Goal: Task Accomplishment & Management: Complete application form

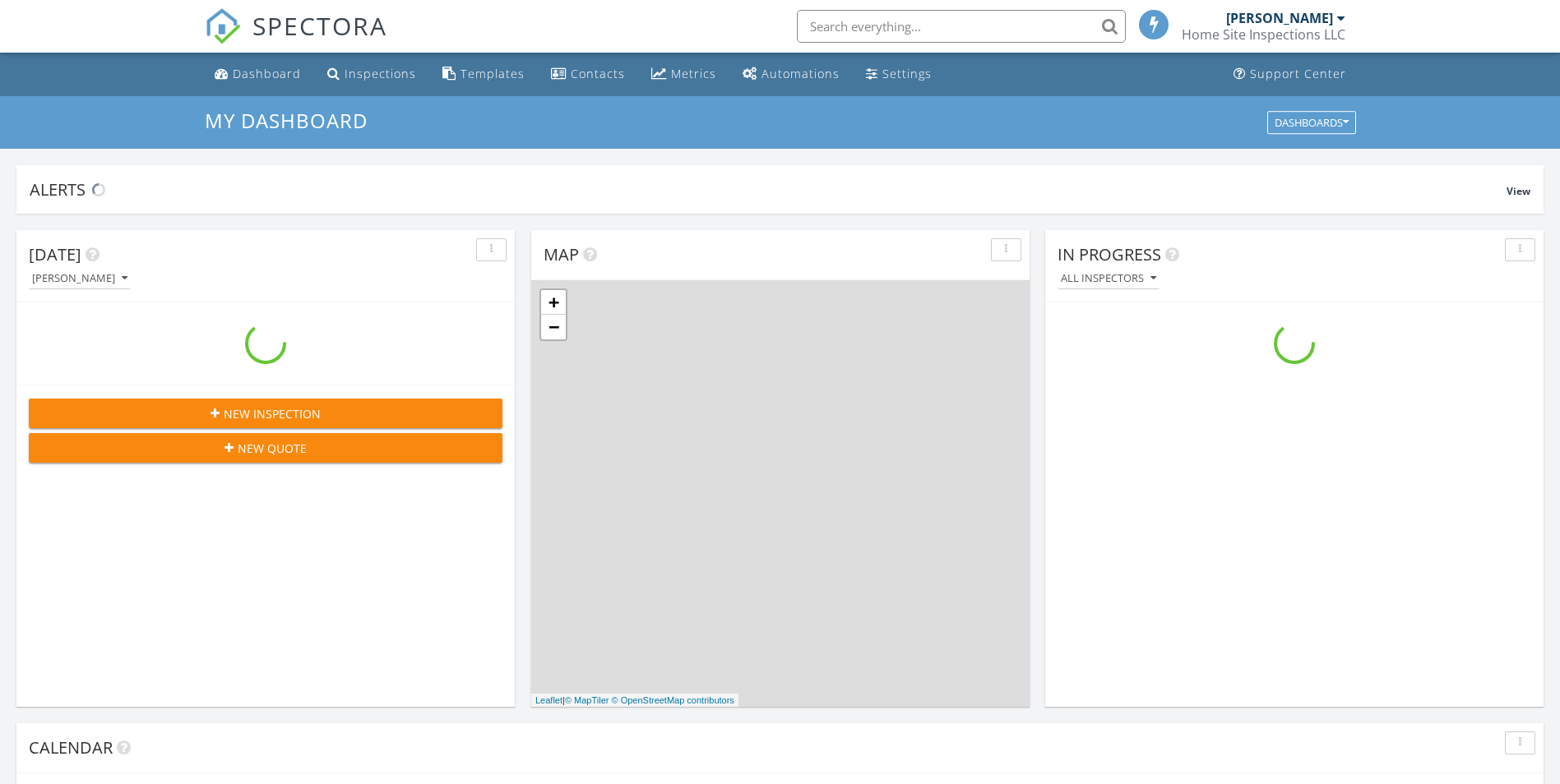
scroll to position [1522, 1586]
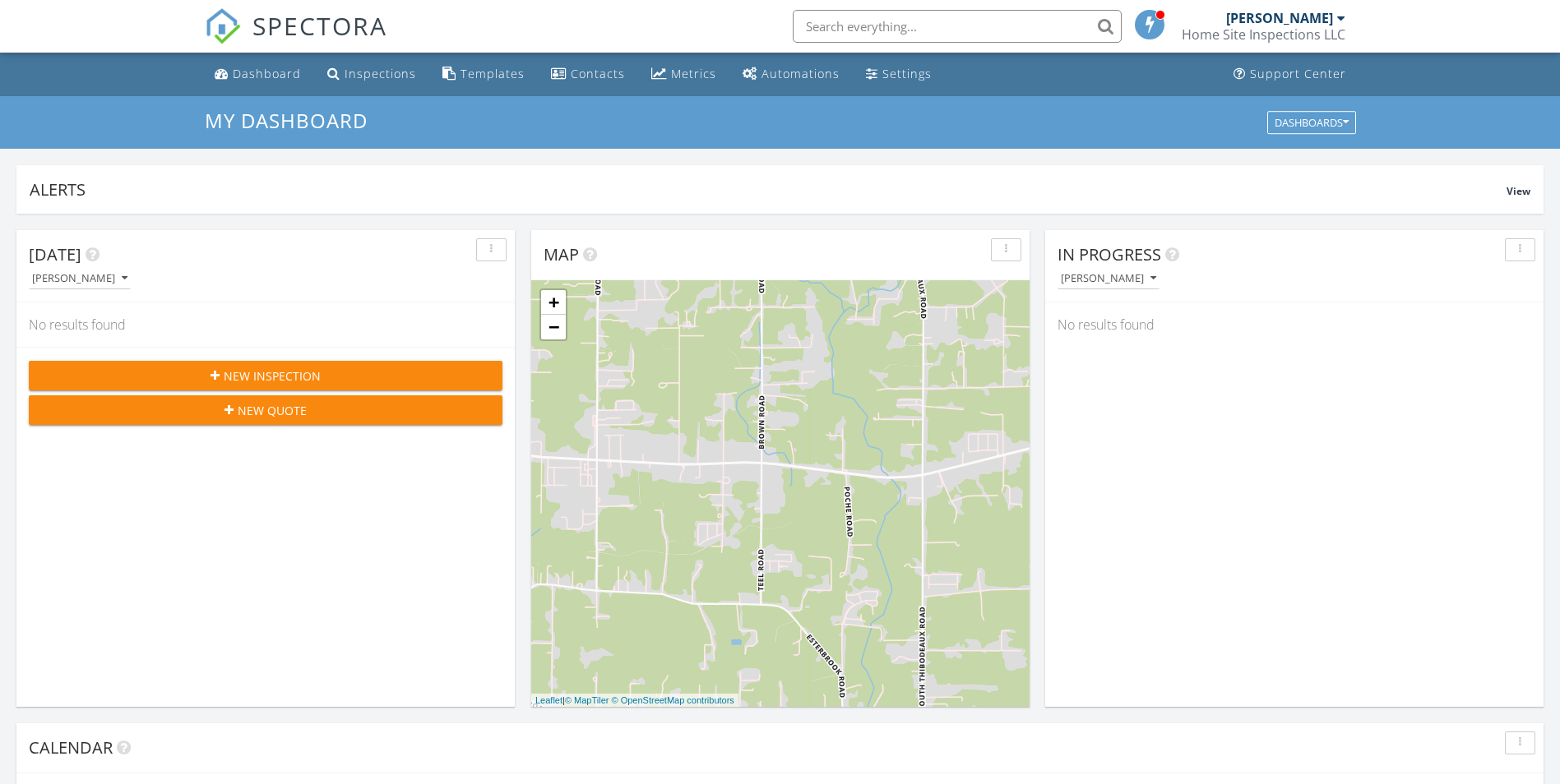
click at [300, 373] on span "New Inspection" at bounding box center [272, 376] width 97 height 17
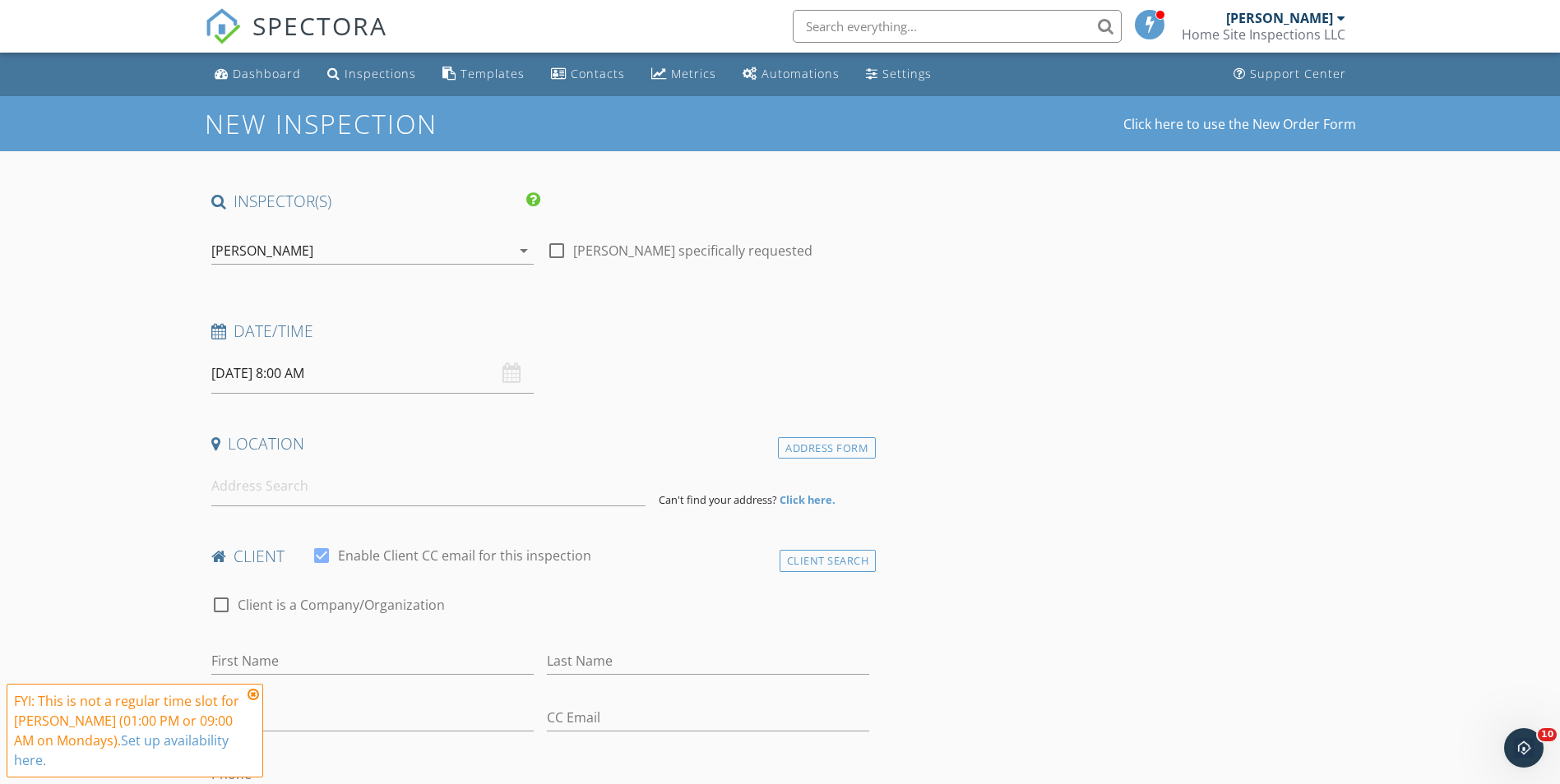
drag, startPoint x: 553, startPoint y: 256, endPoint x: 541, endPoint y: 276, distance: 23.3
click at [554, 256] on div at bounding box center [557, 251] width 28 height 28
checkbox input "true"
click at [510, 373] on div "[DATE] 8:00 AM" at bounding box center [372, 373] width 323 height 41
click at [343, 386] on input "[DATE] 8:00 AM" at bounding box center [372, 373] width 323 height 41
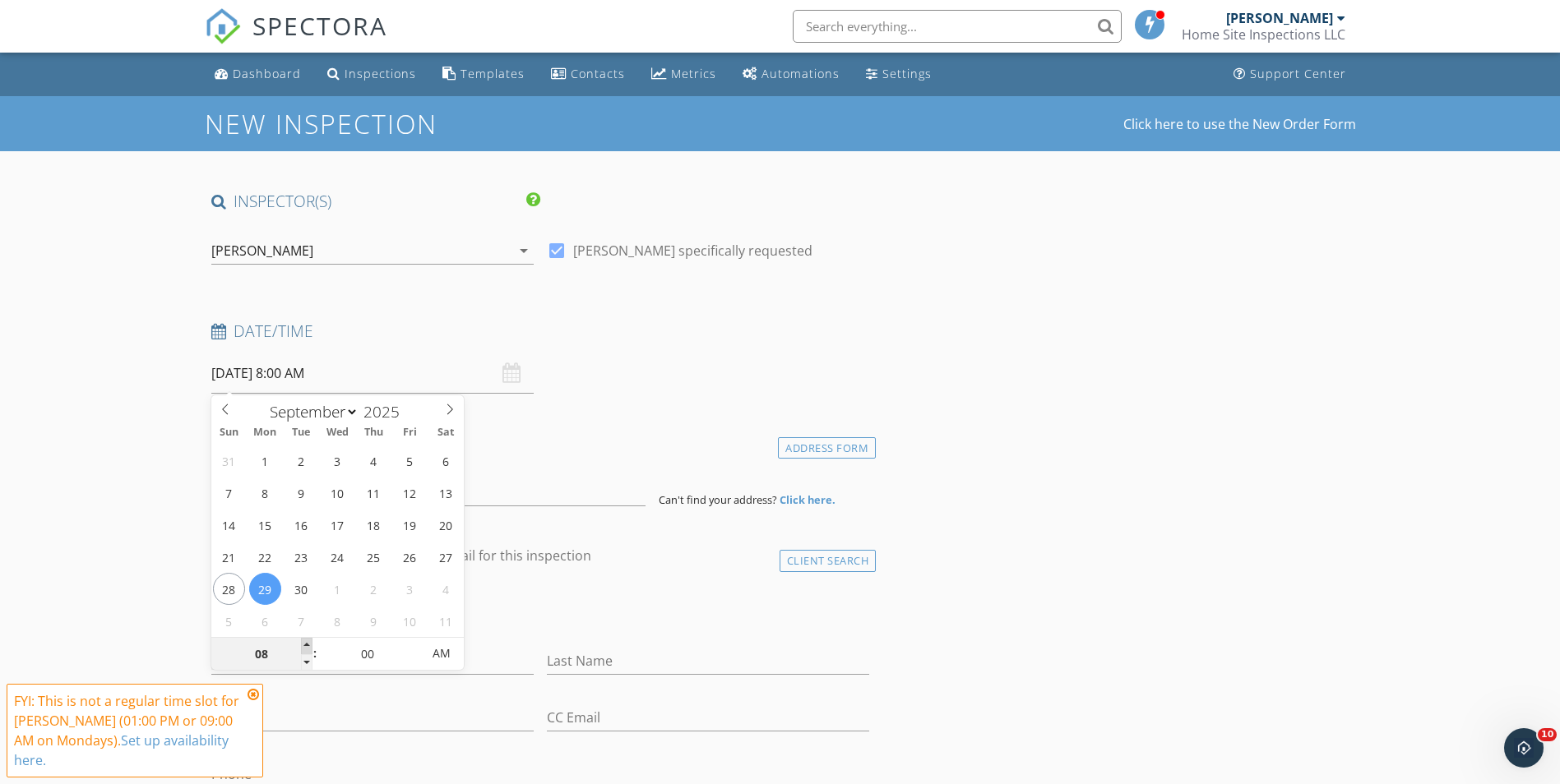
type input "09"
type input "[DATE] 9:00 AM"
click at [306, 642] on span at bounding box center [306, 646] width 11 height 16
type input "10"
type input "[DATE] 10:00 AM"
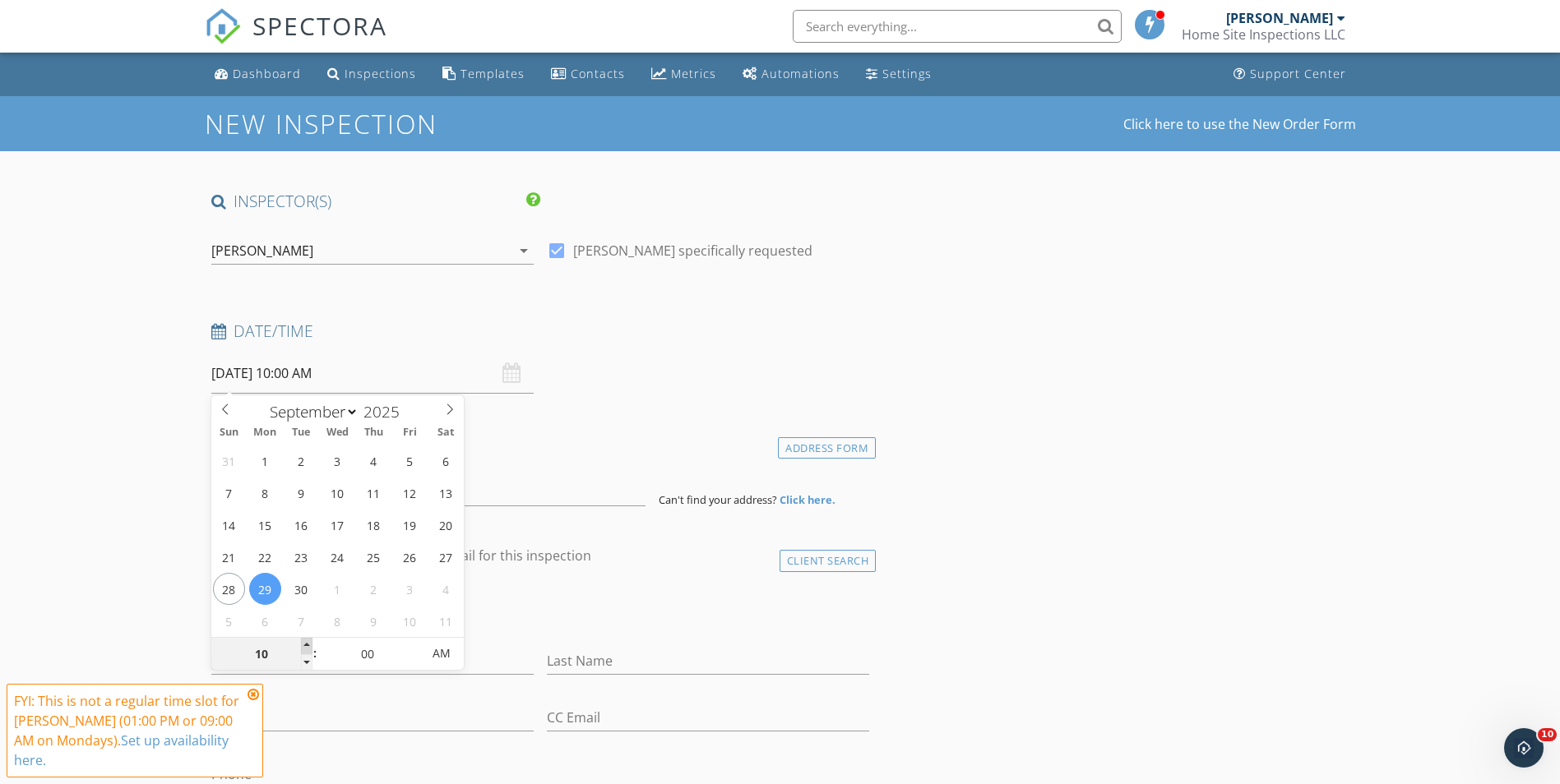
click at [306, 642] on span at bounding box center [306, 646] width 11 height 16
type input "11"
type input "[DATE] 11:00 AM"
click at [307, 642] on span at bounding box center [306, 646] width 11 height 16
type input "12"
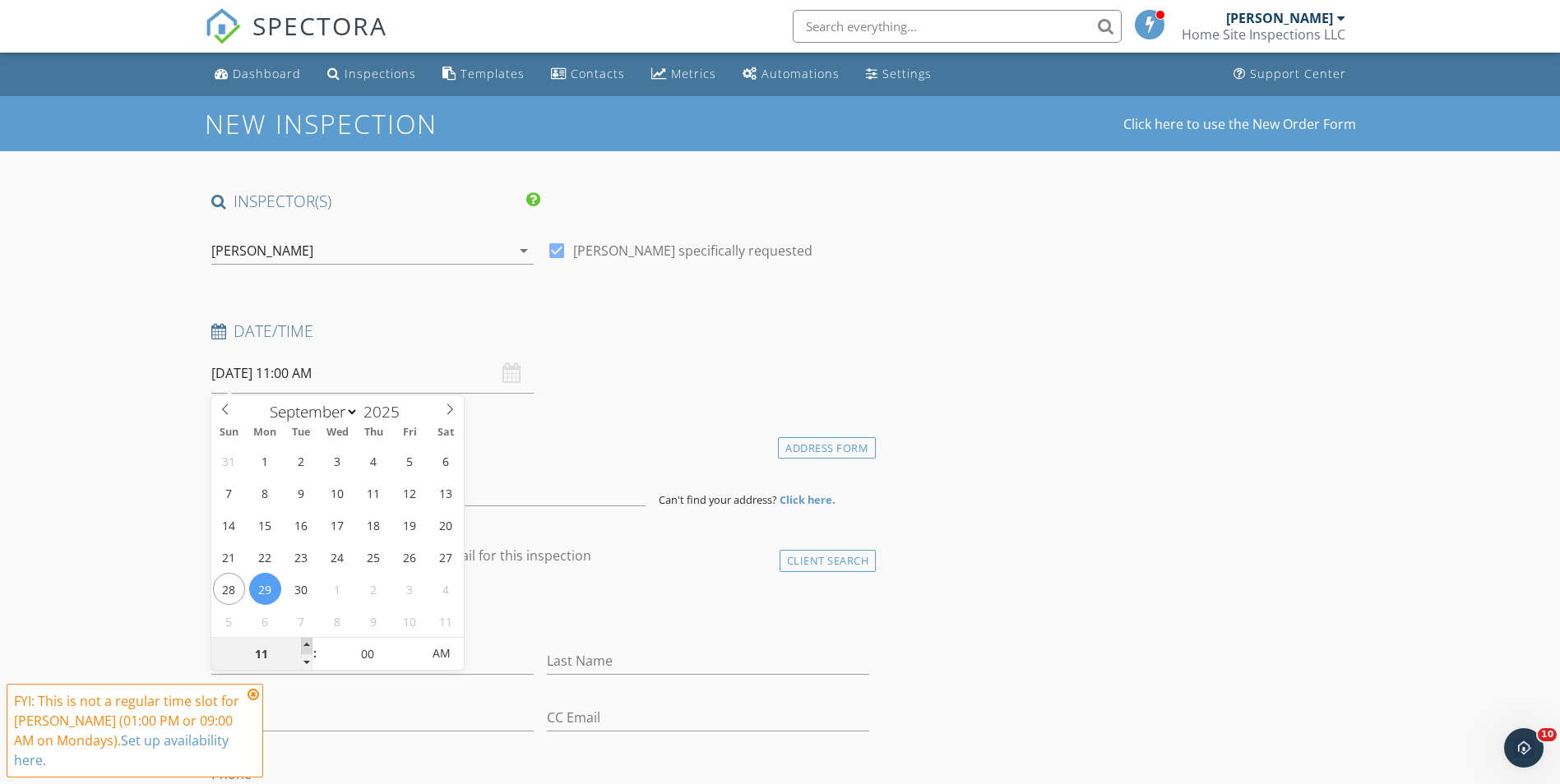
type input "[DATE] 12:00 PM"
click at [308, 642] on span at bounding box center [306, 646] width 11 height 16
type input "01"
type input "09/29/2025 1:00 PM"
click at [308, 643] on span at bounding box center [306, 646] width 11 height 16
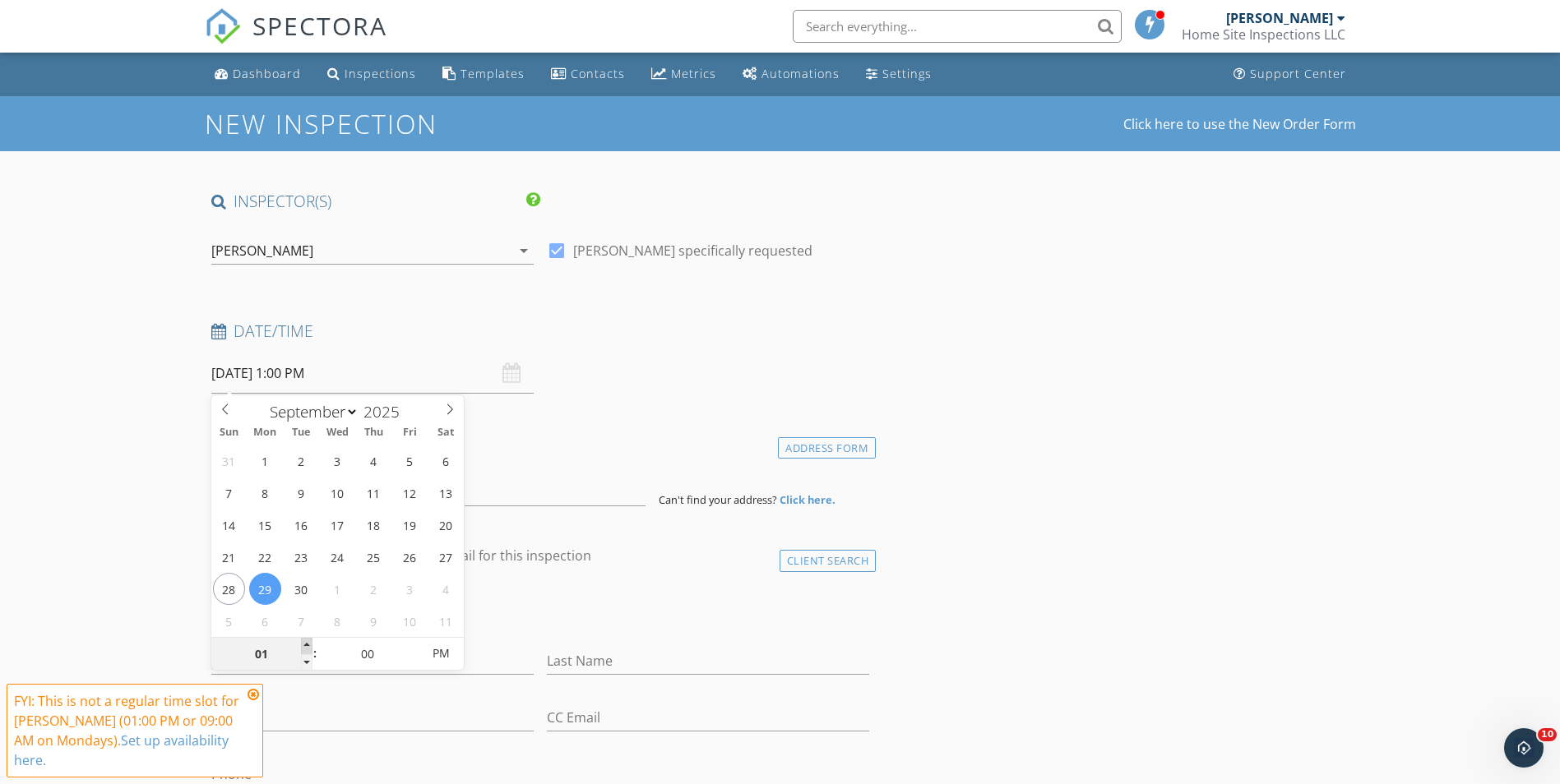
type input "02"
type input "09/29/2025 2:00 PM"
click at [309, 643] on span at bounding box center [306, 646] width 11 height 16
type input "03"
type input "[DATE] 3:00 PM"
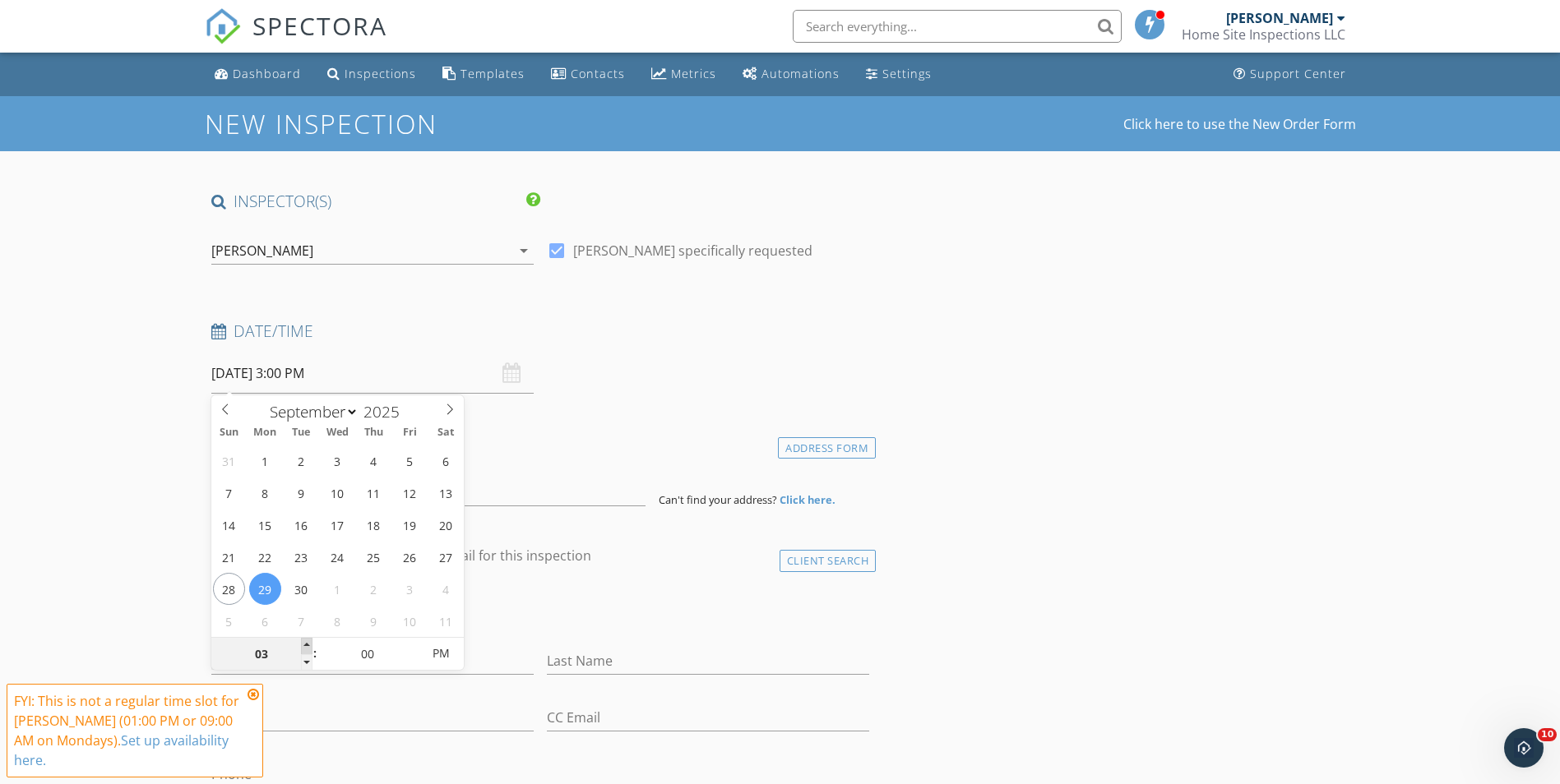
click at [309, 643] on span at bounding box center [306, 646] width 11 height 16
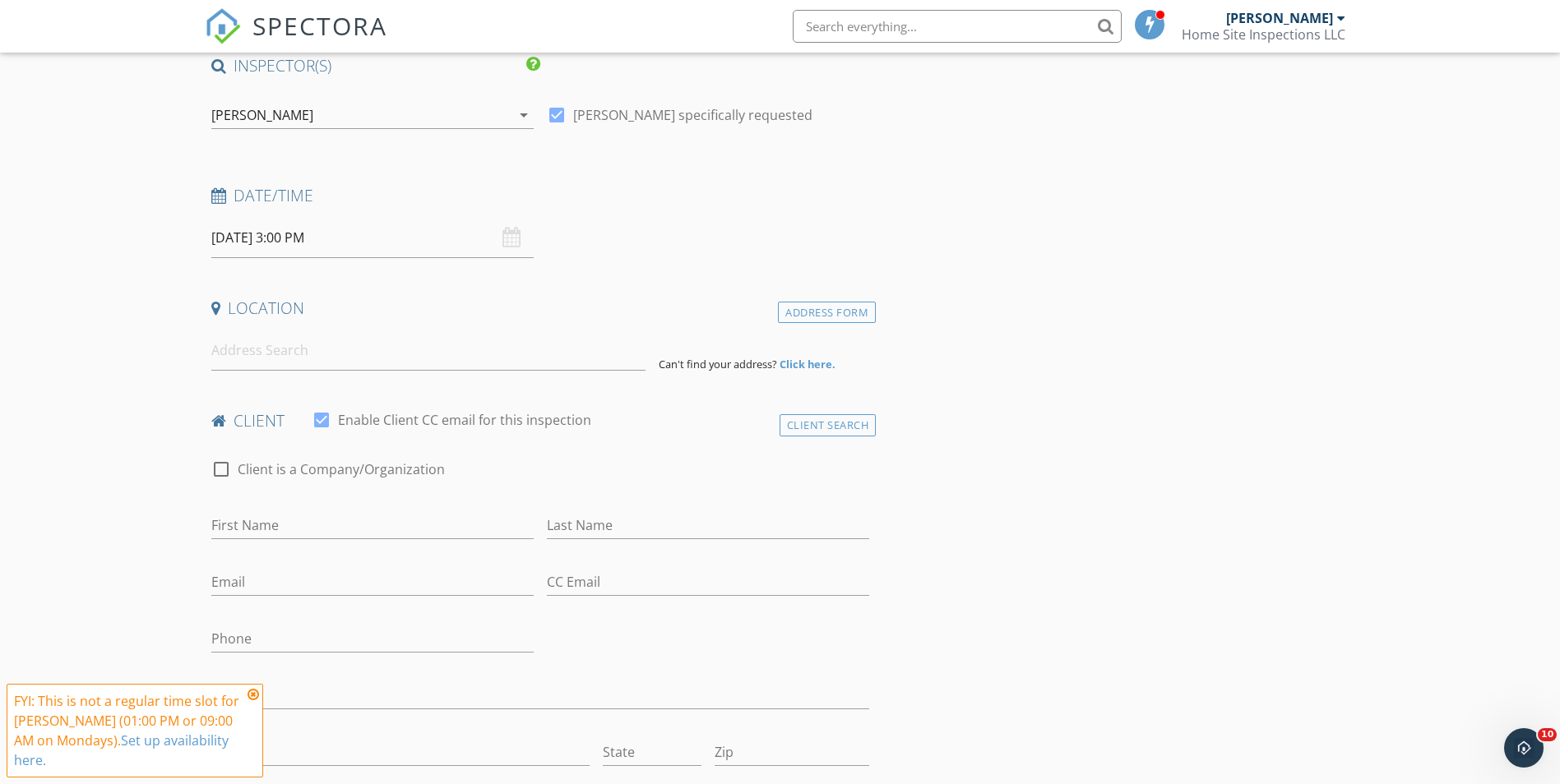
scroll to position [164, 0]
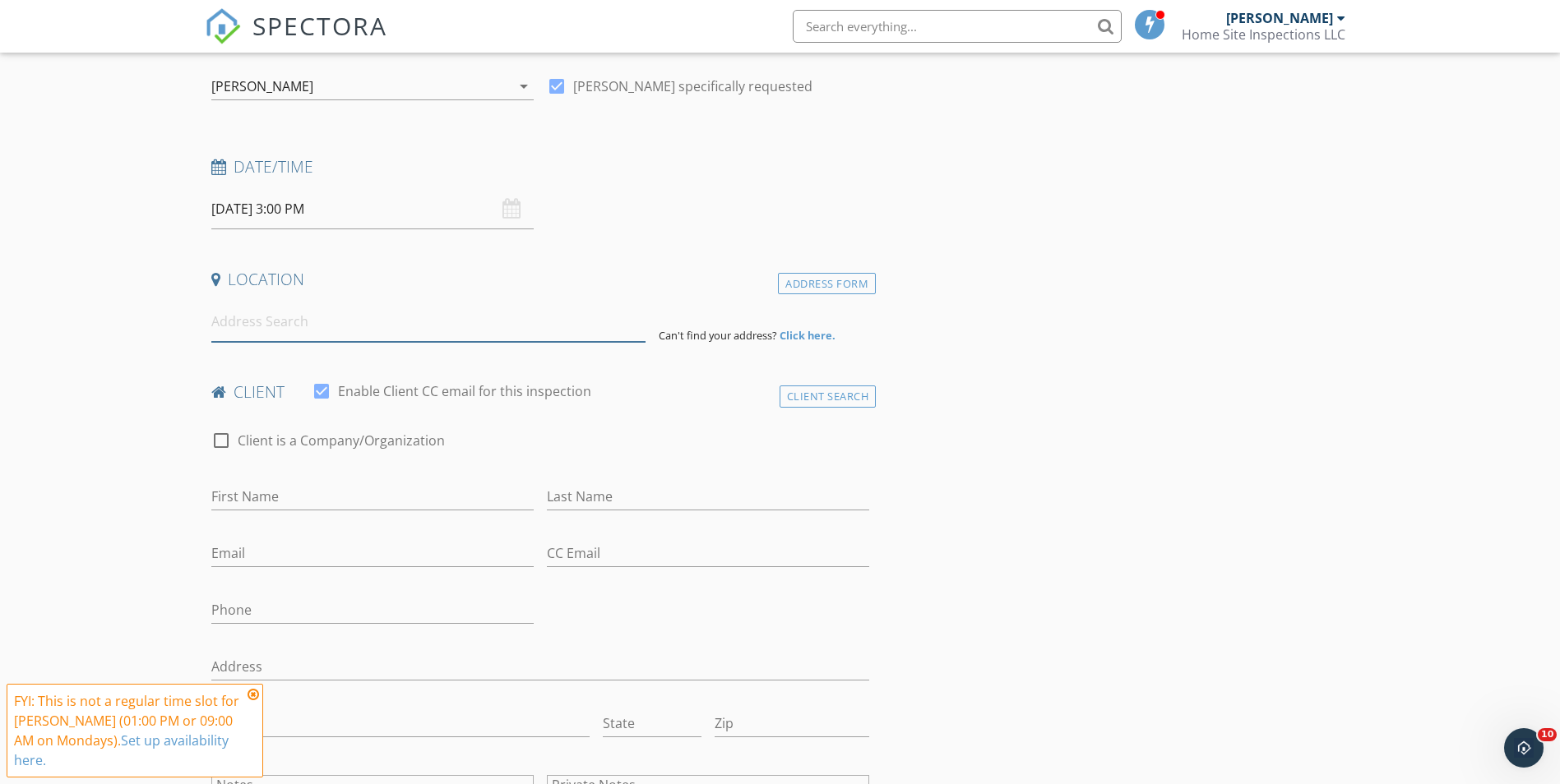
click at [372, 324] on input at bounding box center [428, 322] width 434 height 41
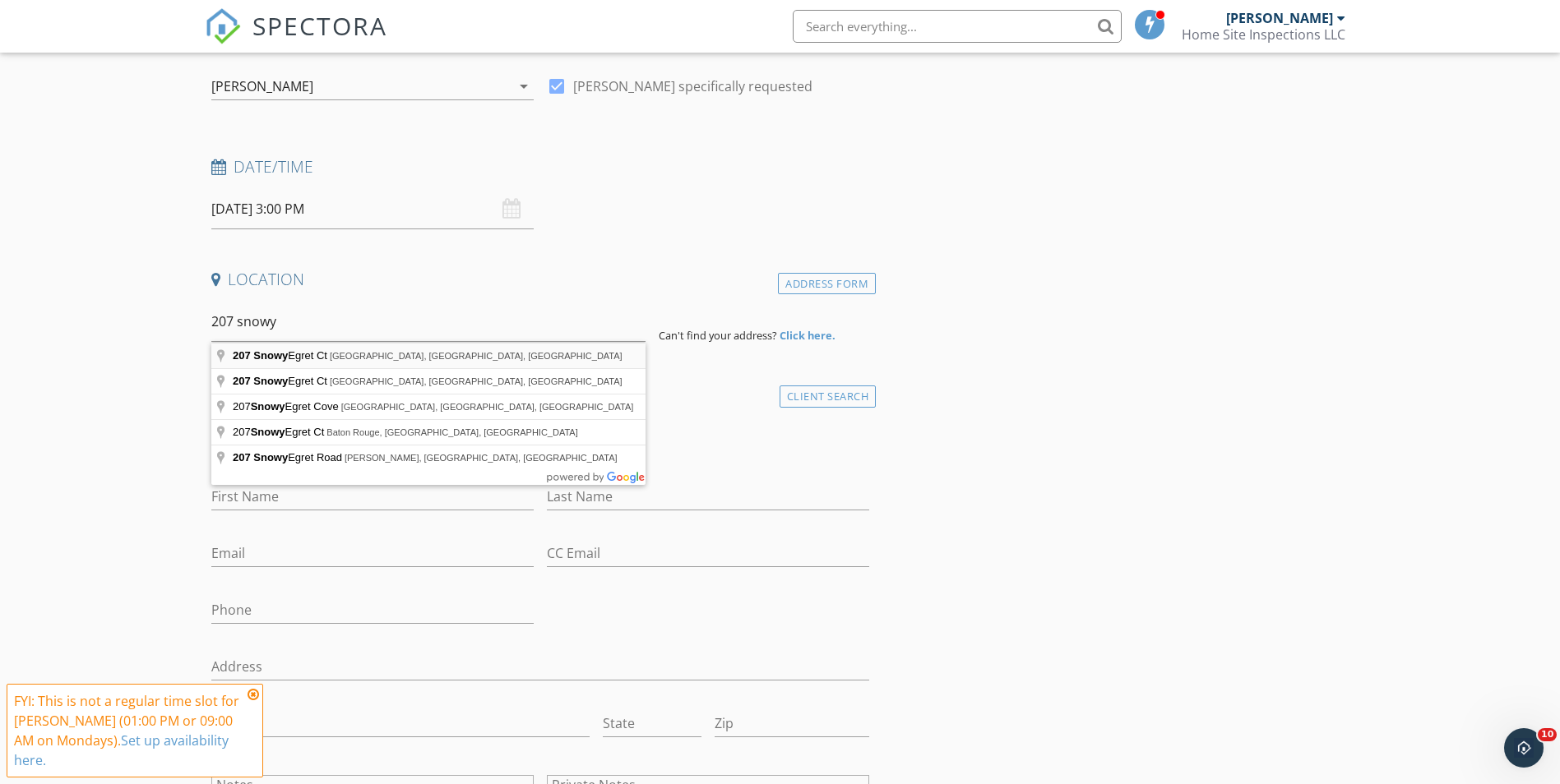
type input "207 Snowy Egret Ct, Madisonville, LA, USA"
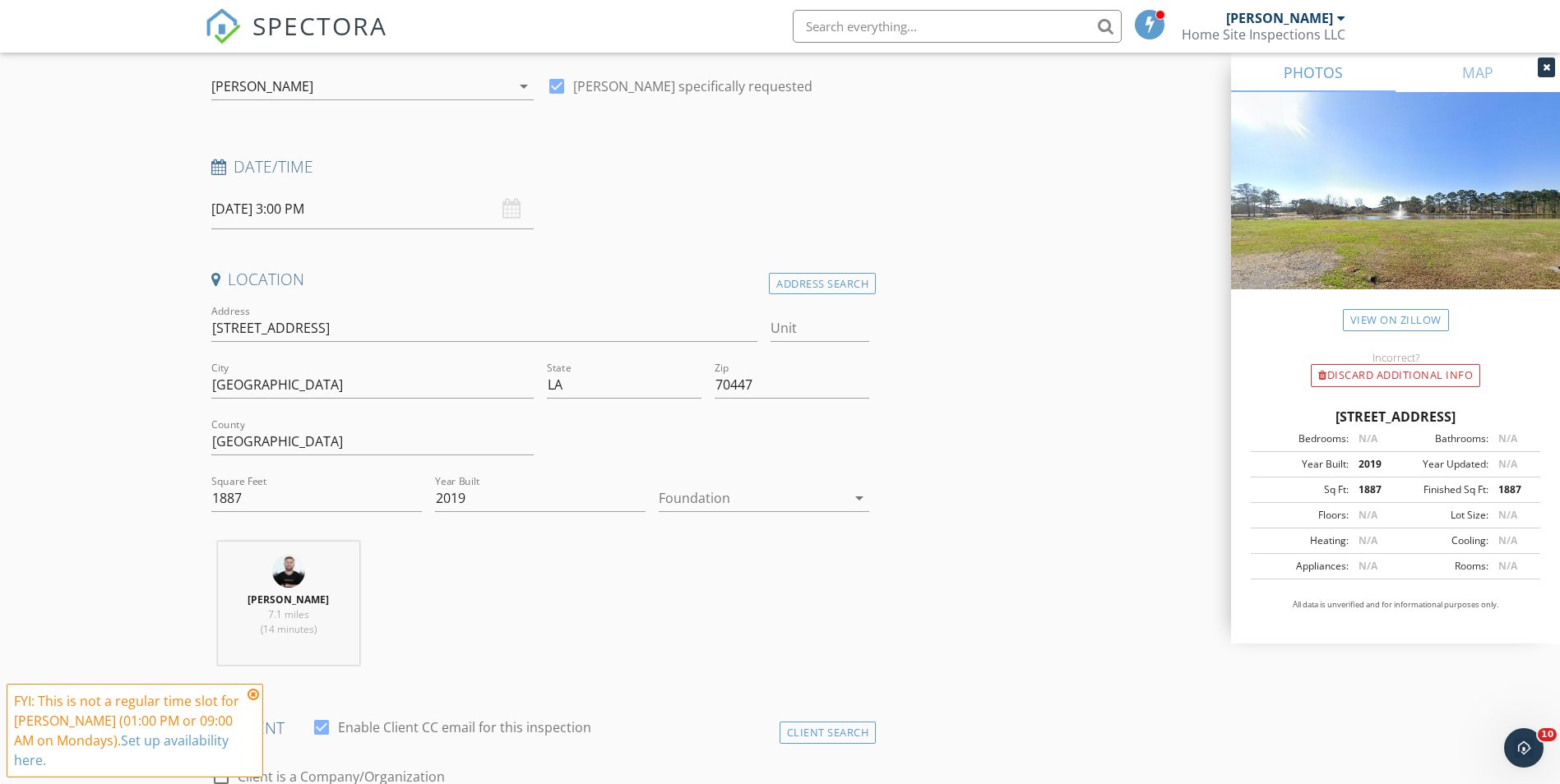
click at [707, 493] on div at bounding box center [752, 498] width 188 height 26
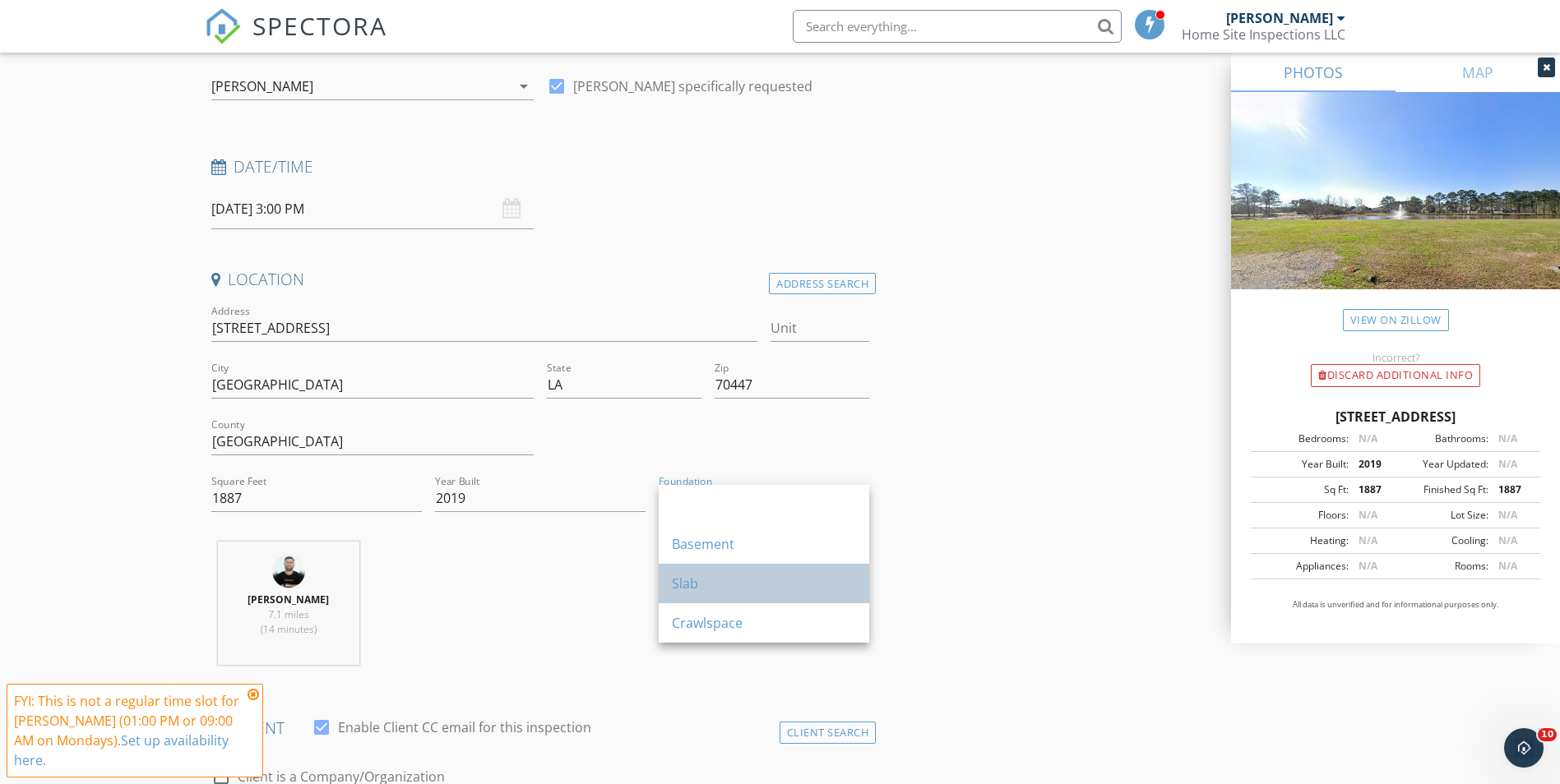
click at [716, 580] on div "Slab" at bounding box center [764, 583] width 184 height 20
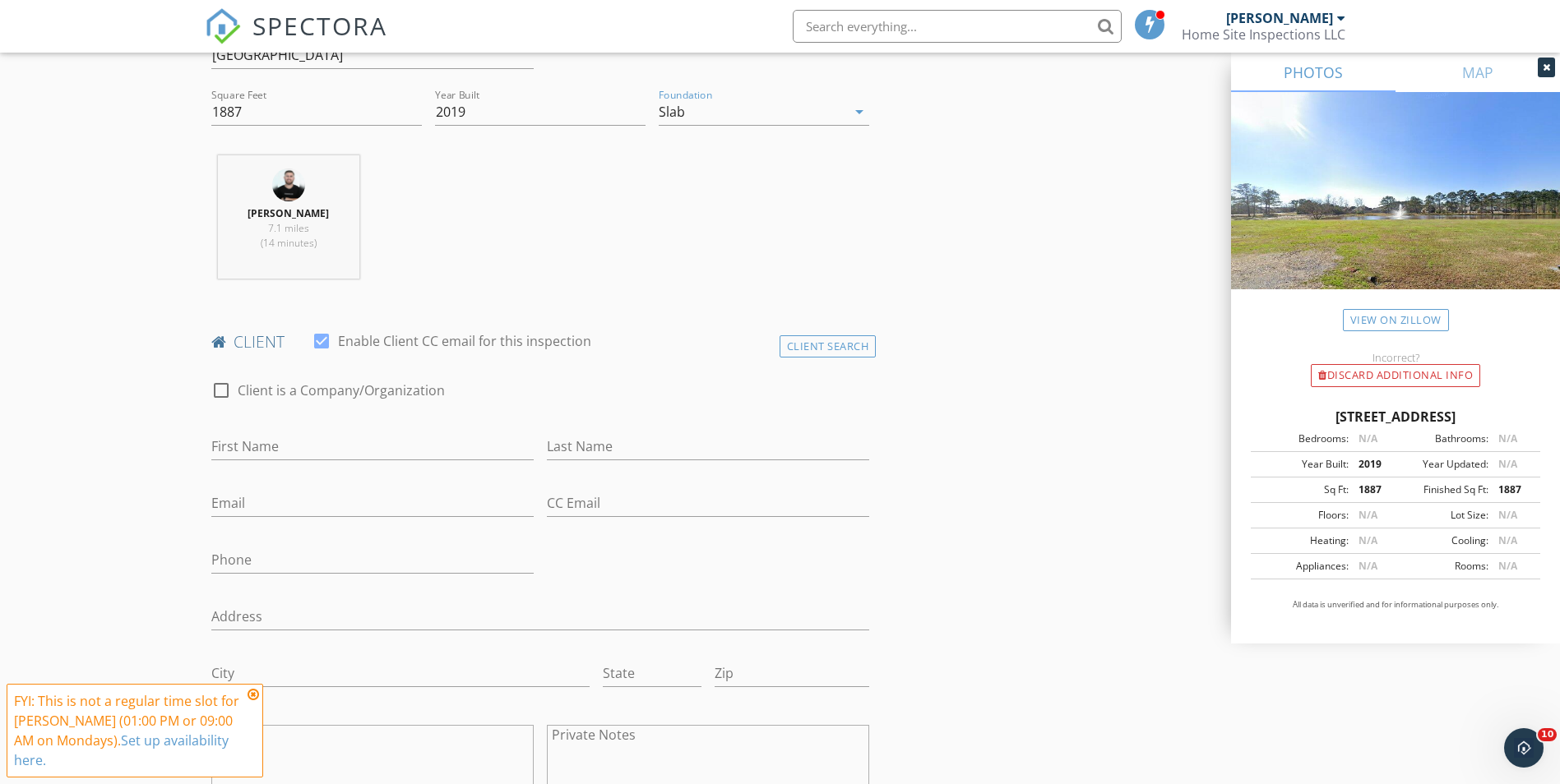
scroll to position [576, 0]
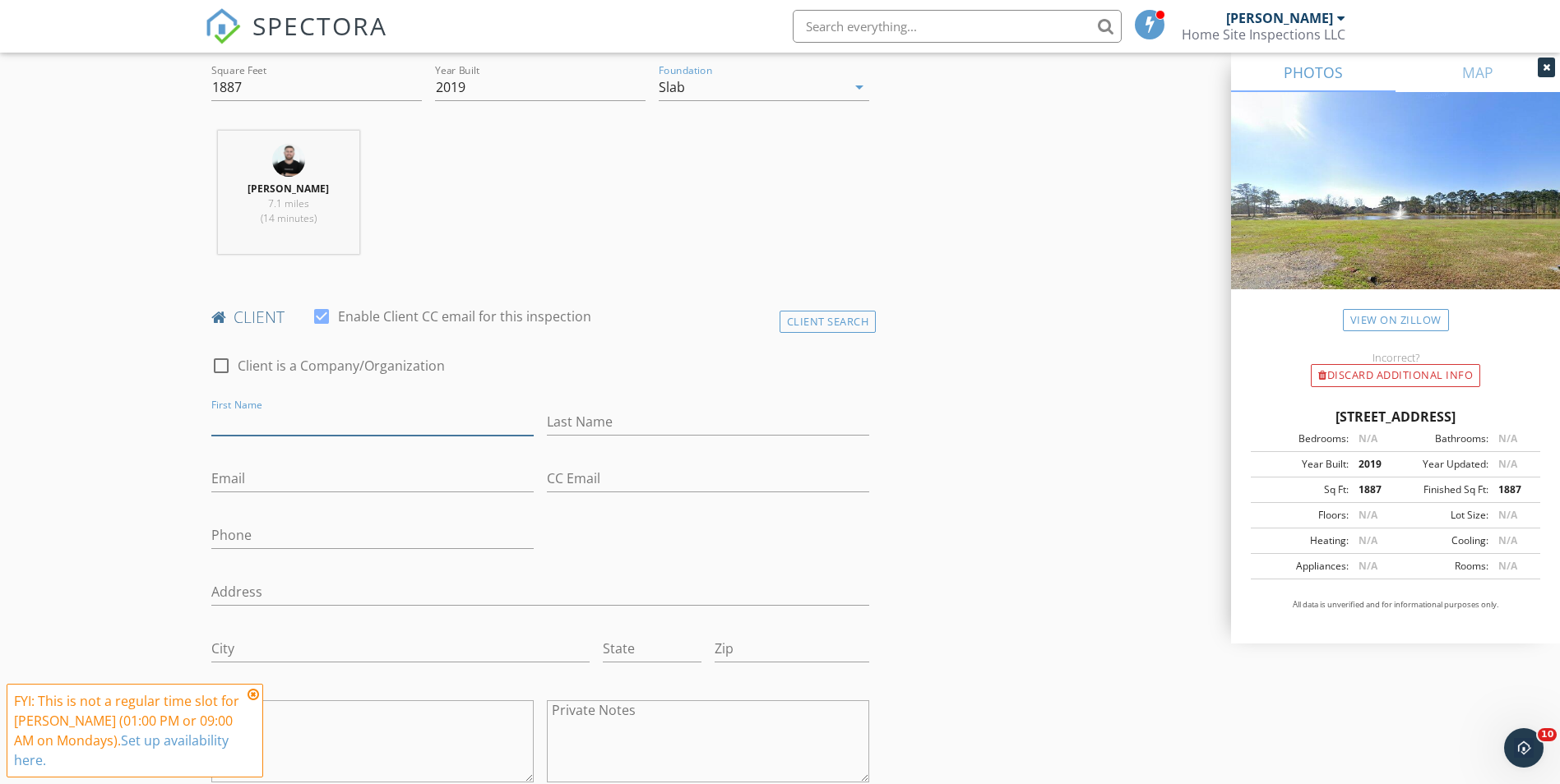
click at [316, 417] on input "First Name" at bounding box center [372, 422] width 323 height 27
type input "[PERSON_NAME]"
click at [587, 420] on input "Last Name" at bounding box center [708, 422] width 323 height 27
type input "[PERSON_NAME]"
click at [316, 470] on input "Email" at bounding box center [372, 478] width 323 height 27
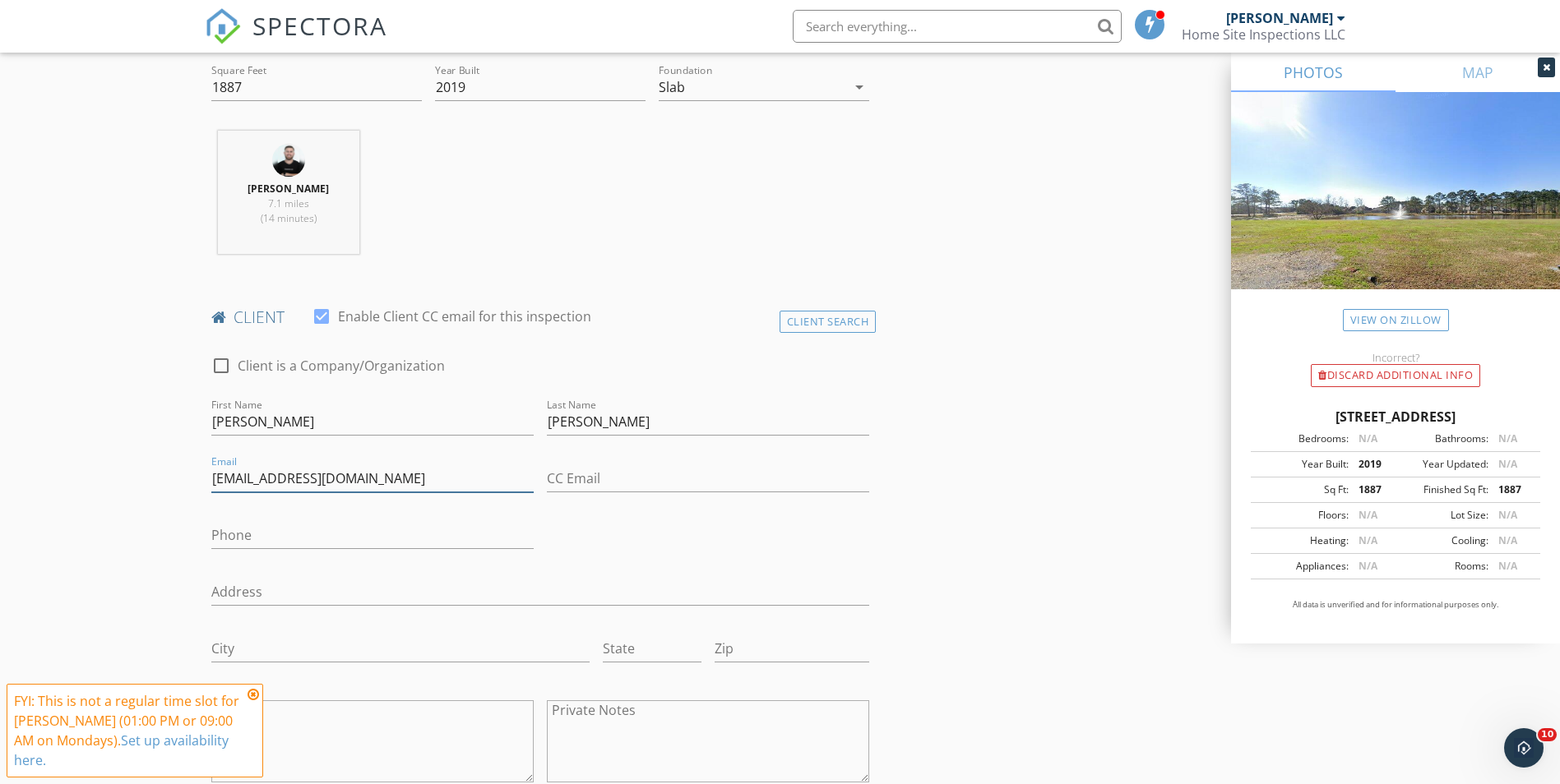
type input "[EMAIL_ADDRESS][DOMAIN_NAME]"
click at [653, 475] on input "CC Email" at bounding box center [708, 478] width 323 height 27
type input "[EMAIL_ADDRESS][DOMAIN_NAME]"
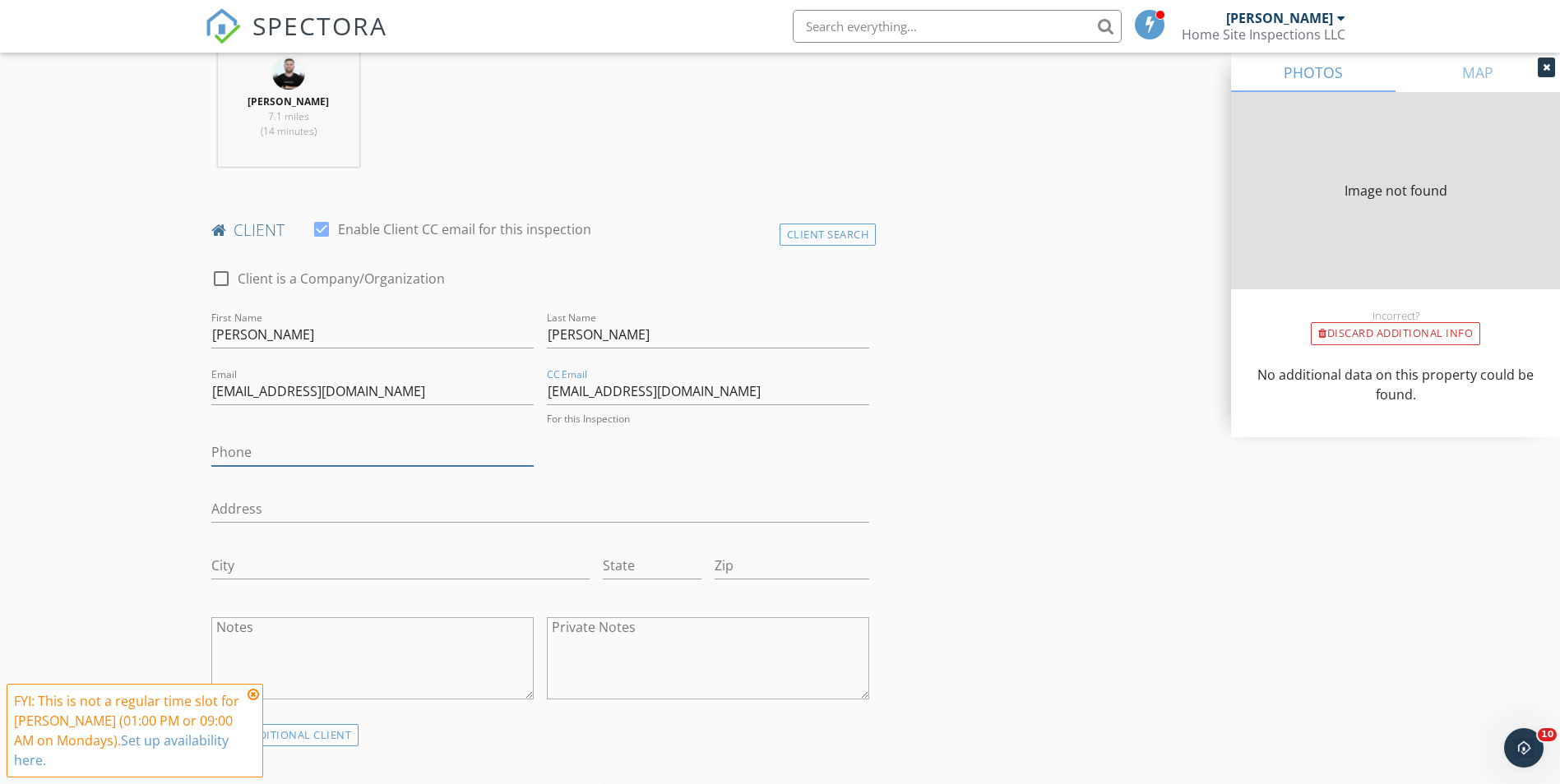
click at [385, 446] on input "Phone" at bounding box center [372, 452] width 323 height 27
type input "985-630-93"
type input "1887"
type input "2019"
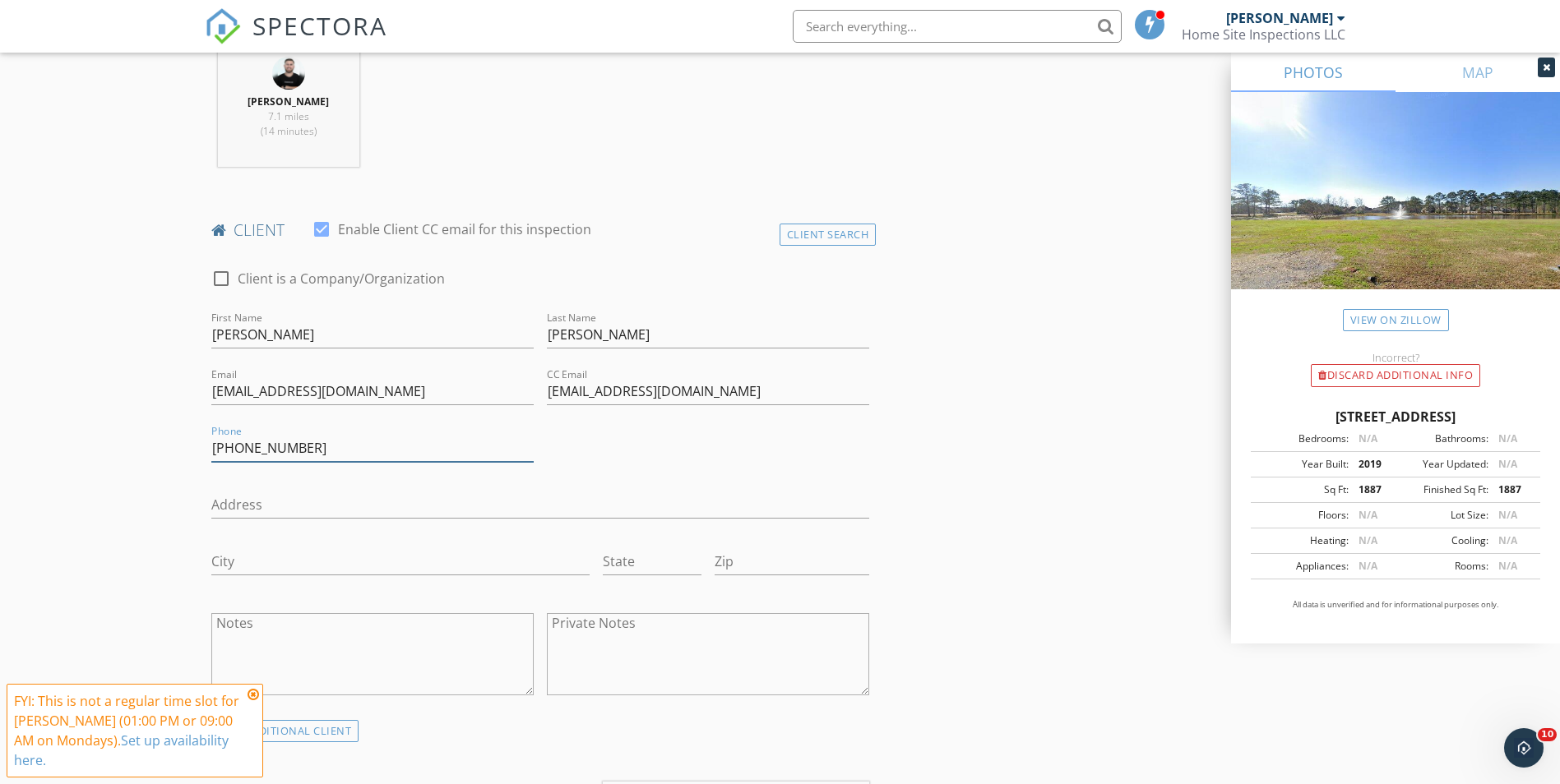
type input "[PHONE_NUMBER]"
click at [374, 512] on input "Address" at bounding box center [540, 505] width 659 height 27
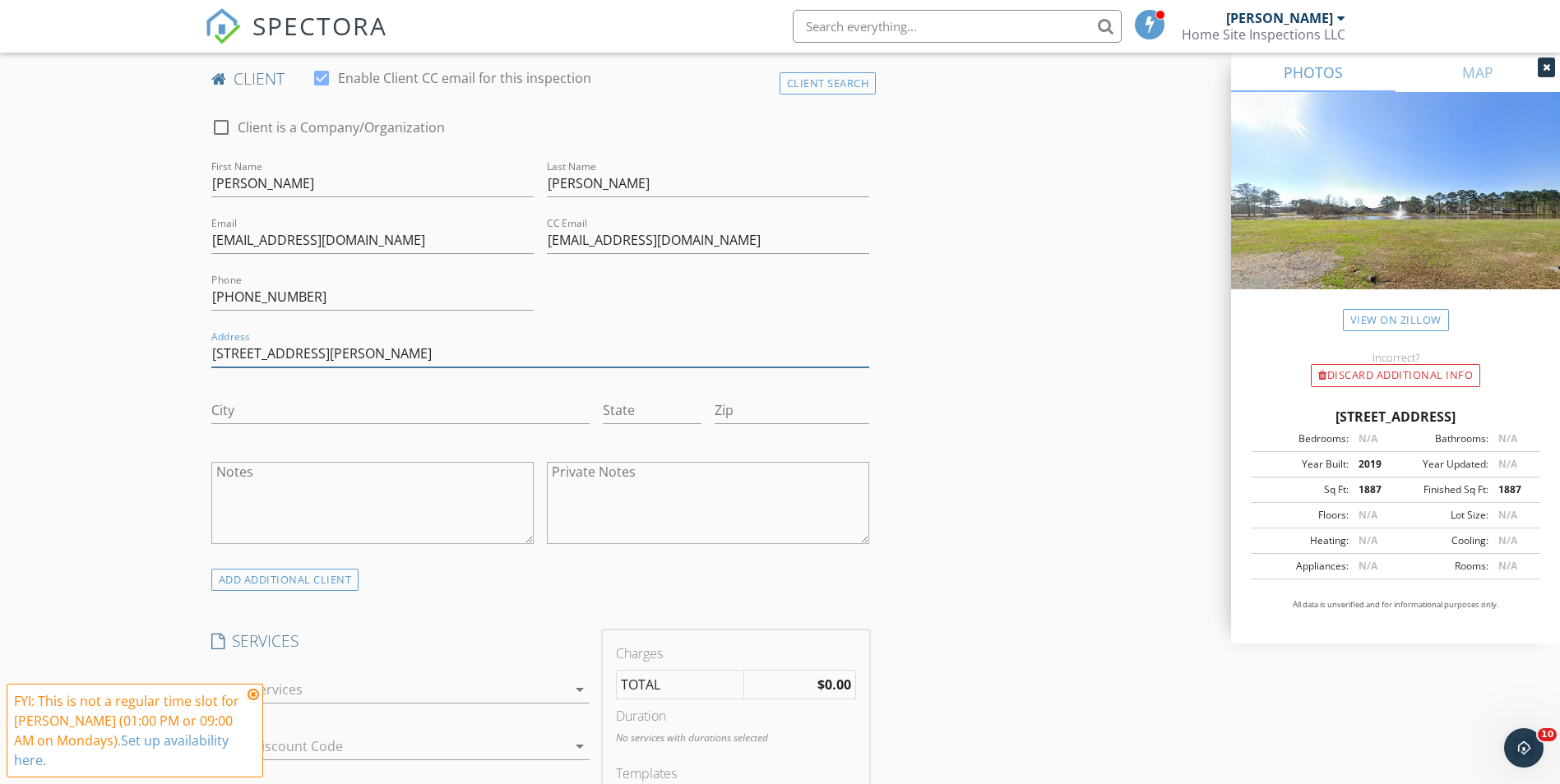
scroll to position [827, 0]
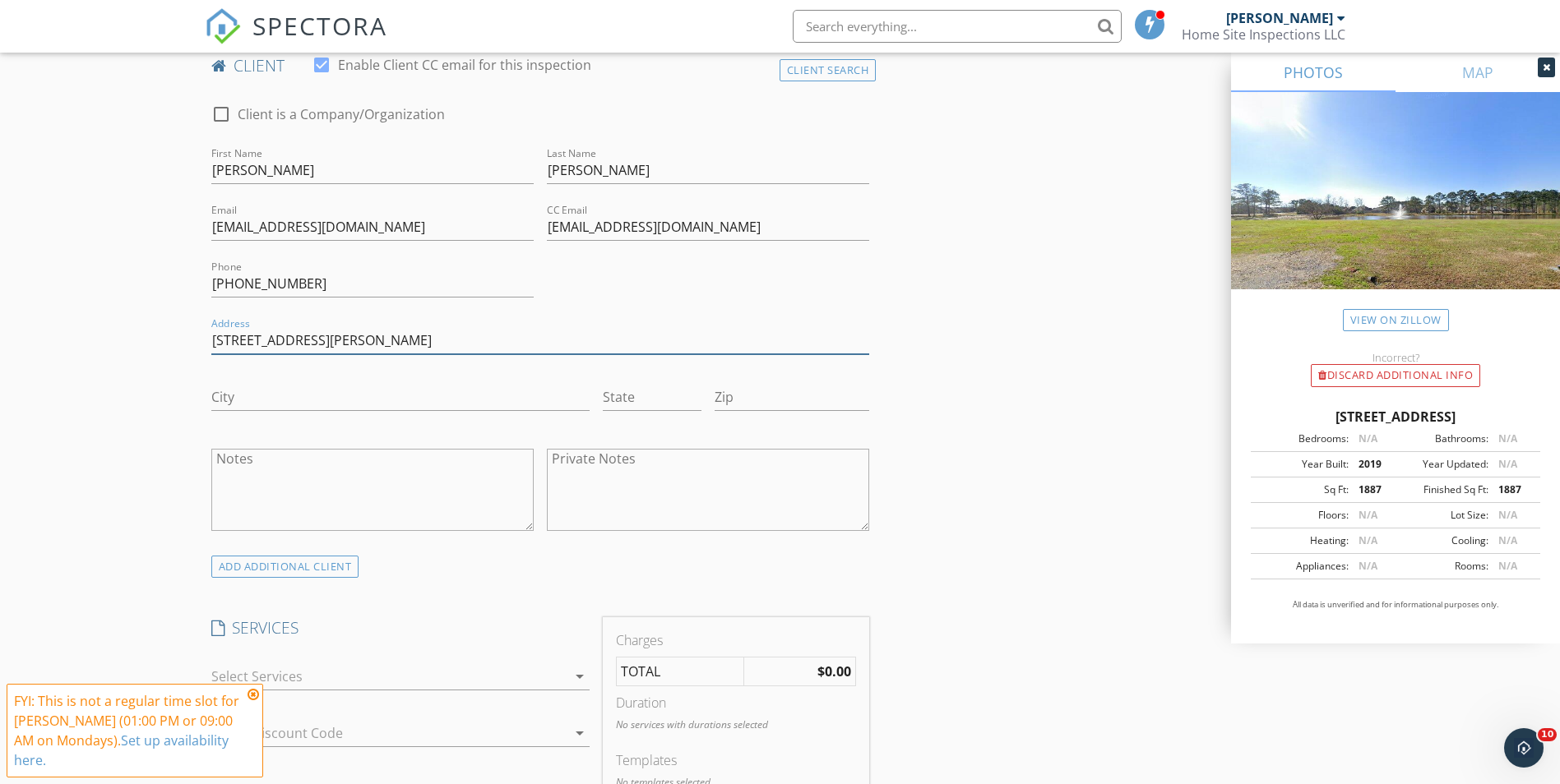
type input "[STREET_ADDRESS][PERSON_NAME]"
click at [323, 380] on div "City" at bounding box center [400, 401] width 379 height 54
click at [319, 394] on input "City" at bounding box center [400, 397] width 379 height 27
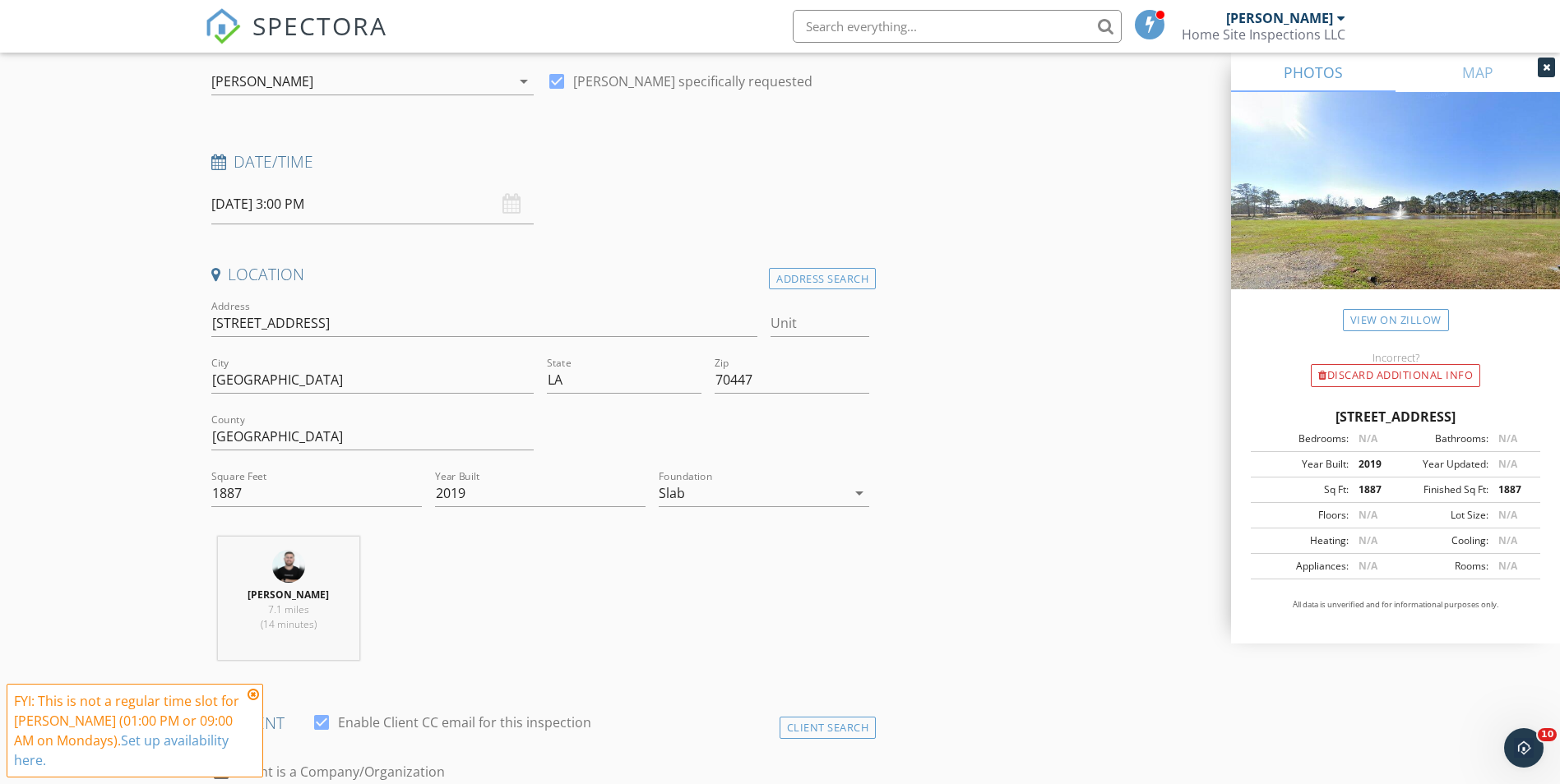
scroll to position [0, 0]
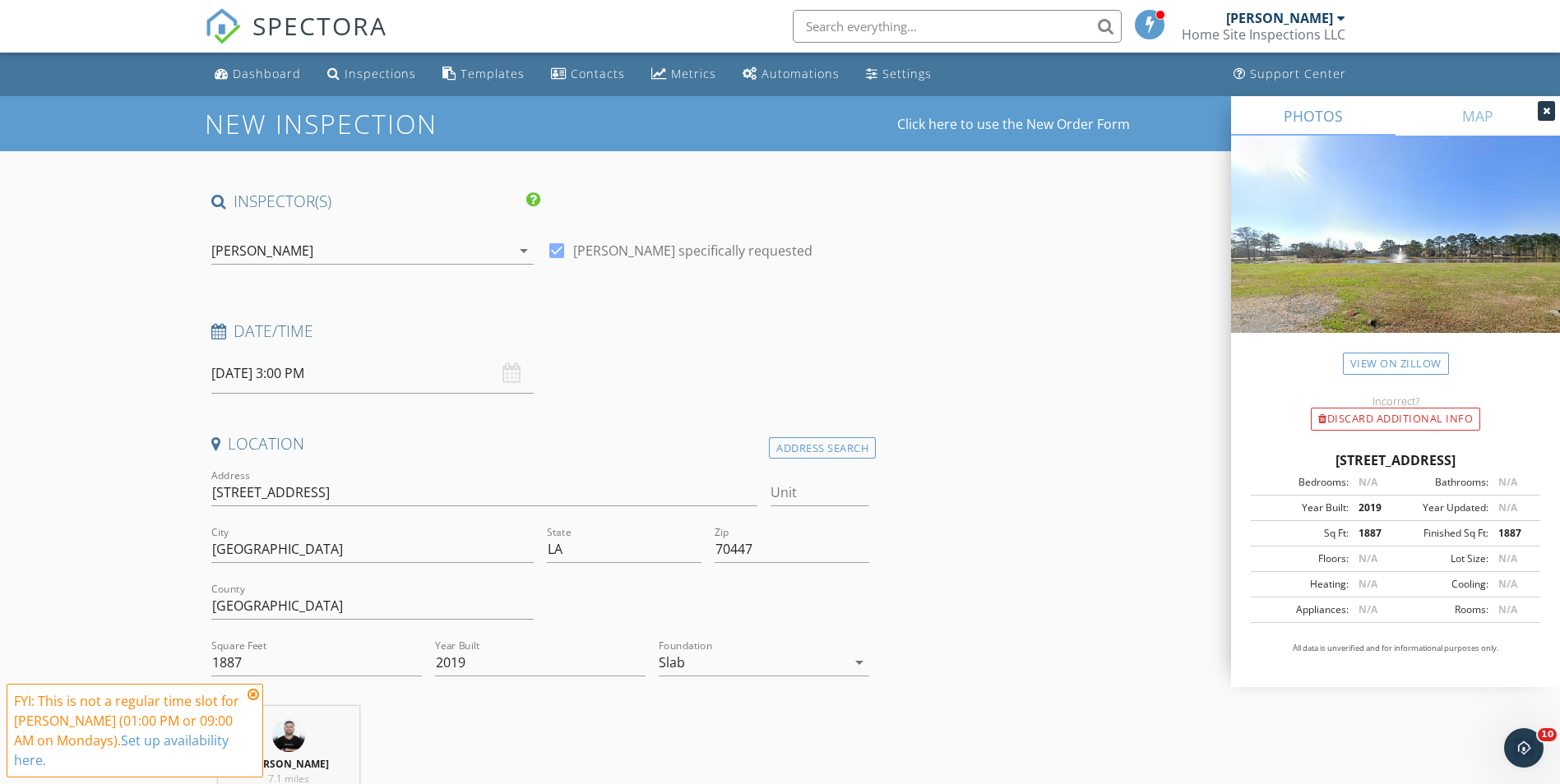
type input "[GEOGRAPHIC_DATA]"
click at [256, 697] on icon at bounding box center [253, 694] width 11 height 13
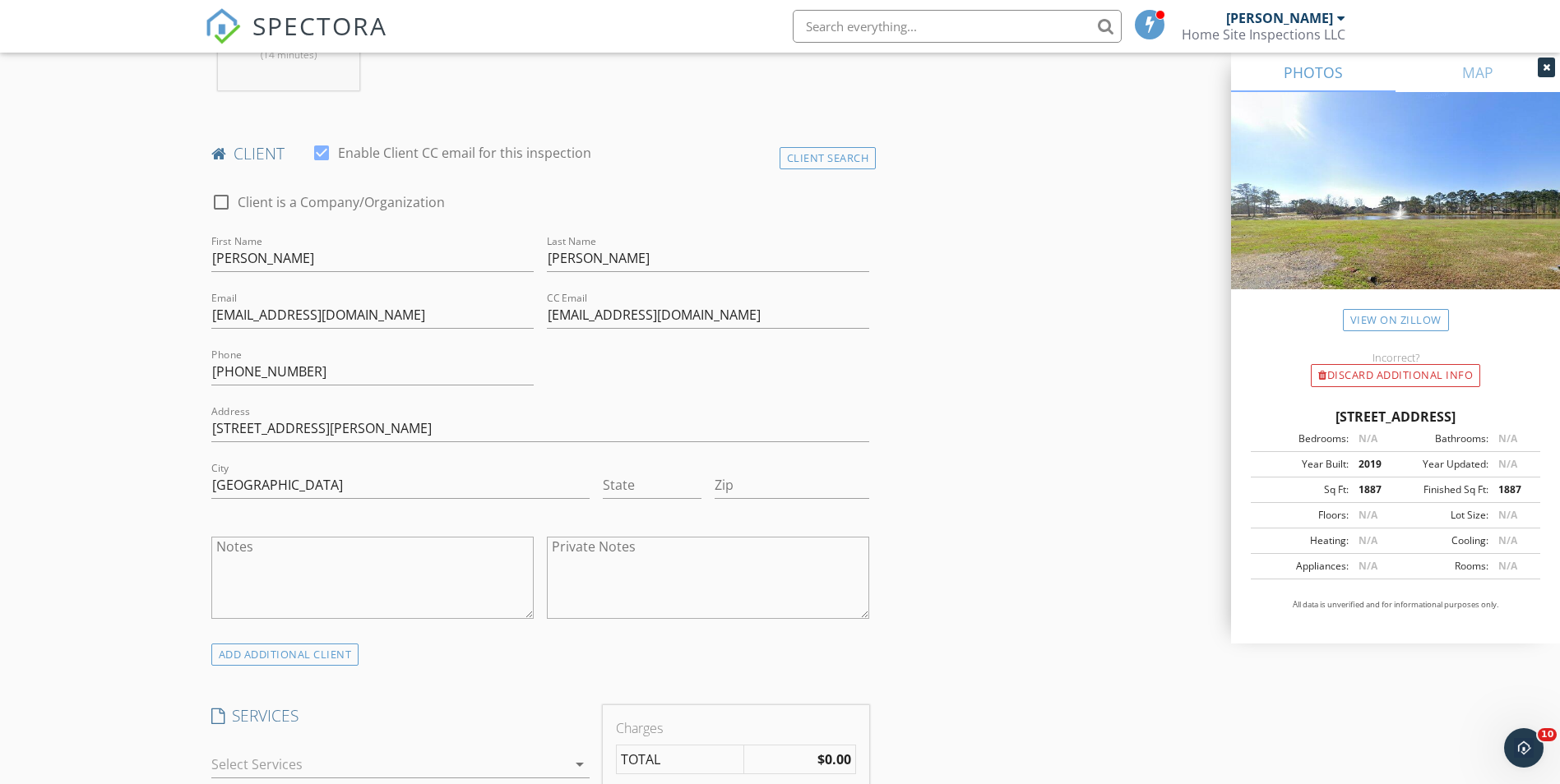
scroll to position [740, 0]
click at [654, 476] on input "State" at bounding box center [652, 484] width 99 height 27
type input "LA"
type input "70079"
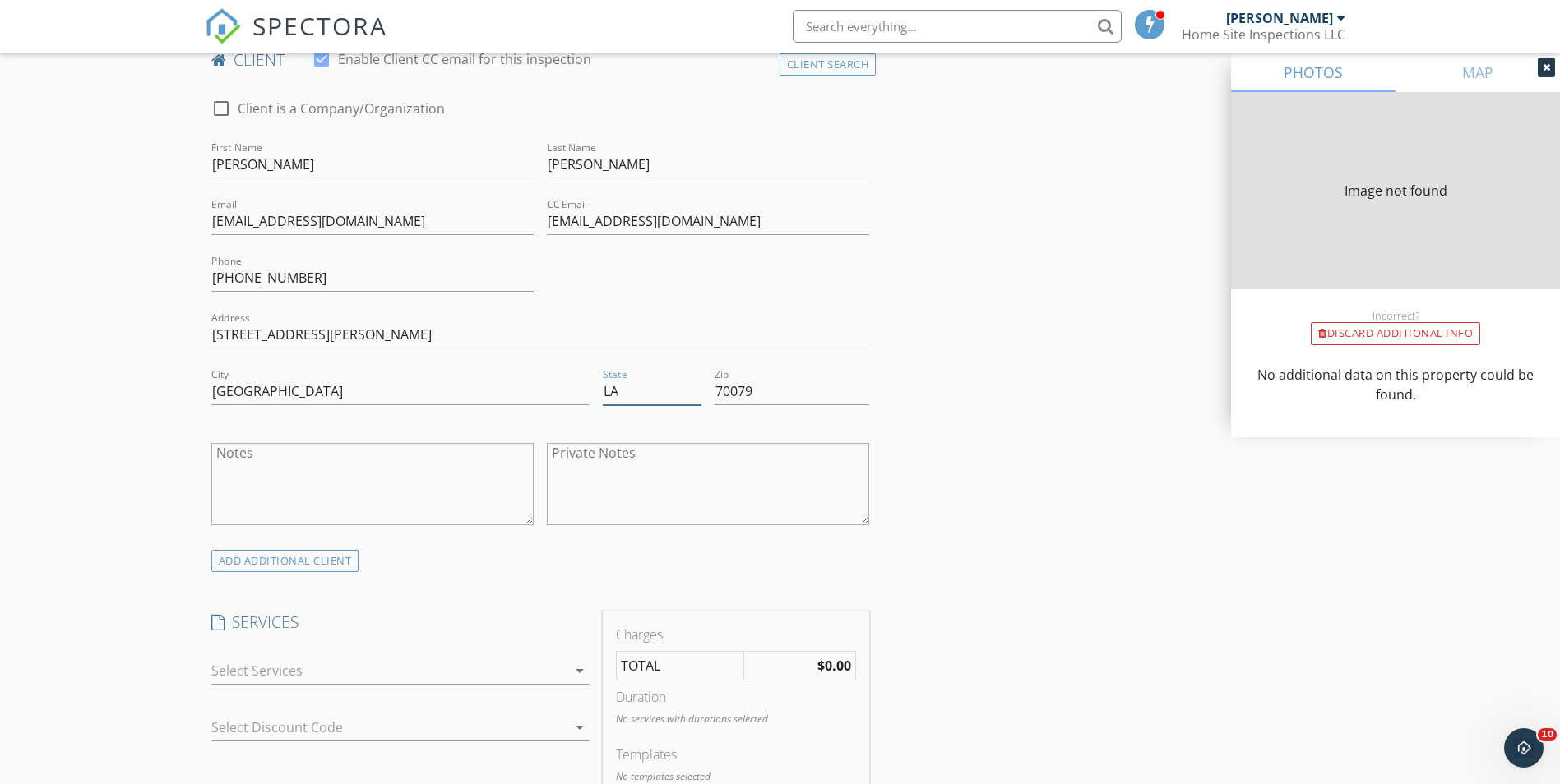
type input "1887"
type input "2019"
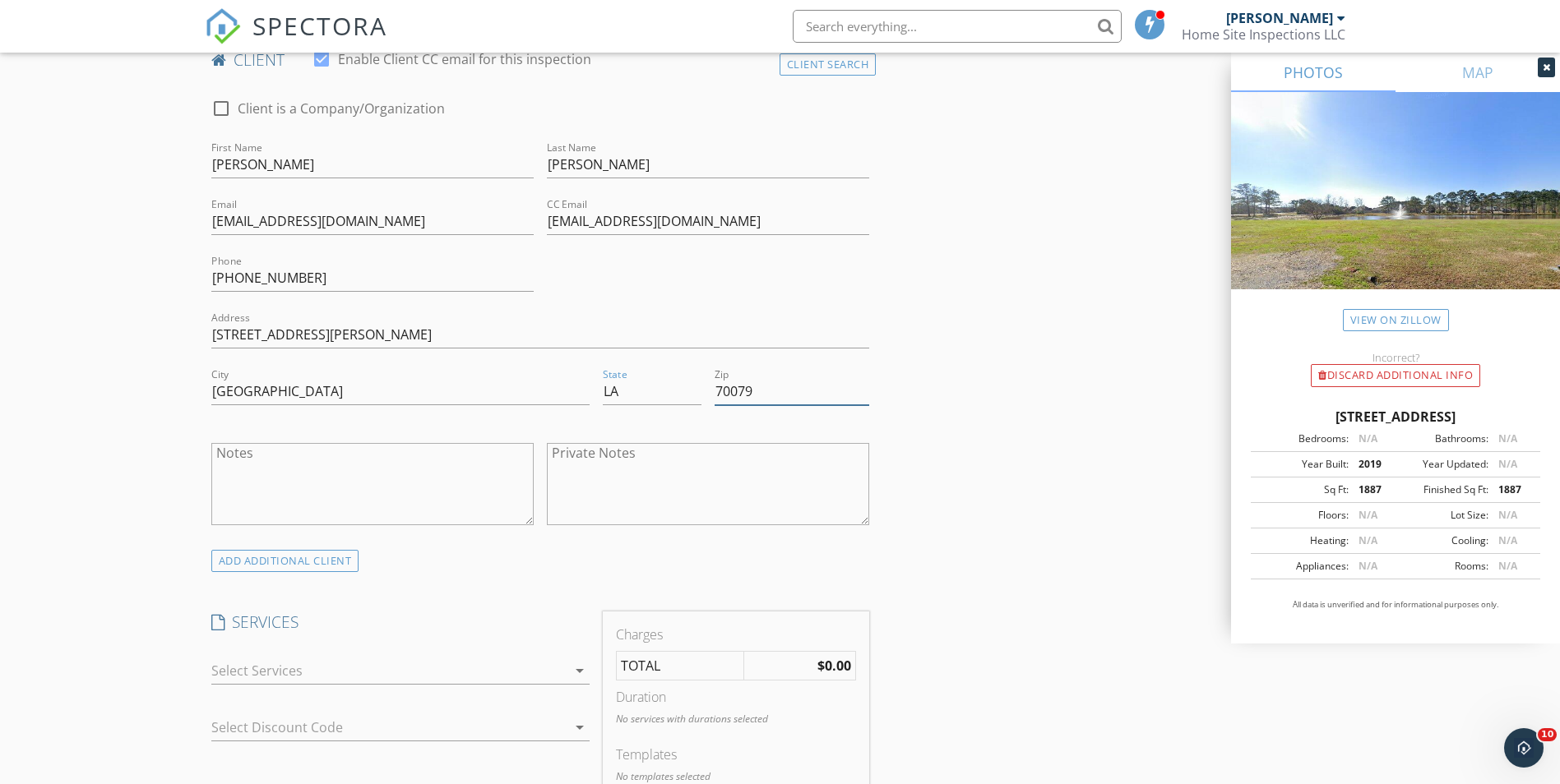
click at [802, 395] on input "70079" at bounding box center [792, 392] width 155 height 27
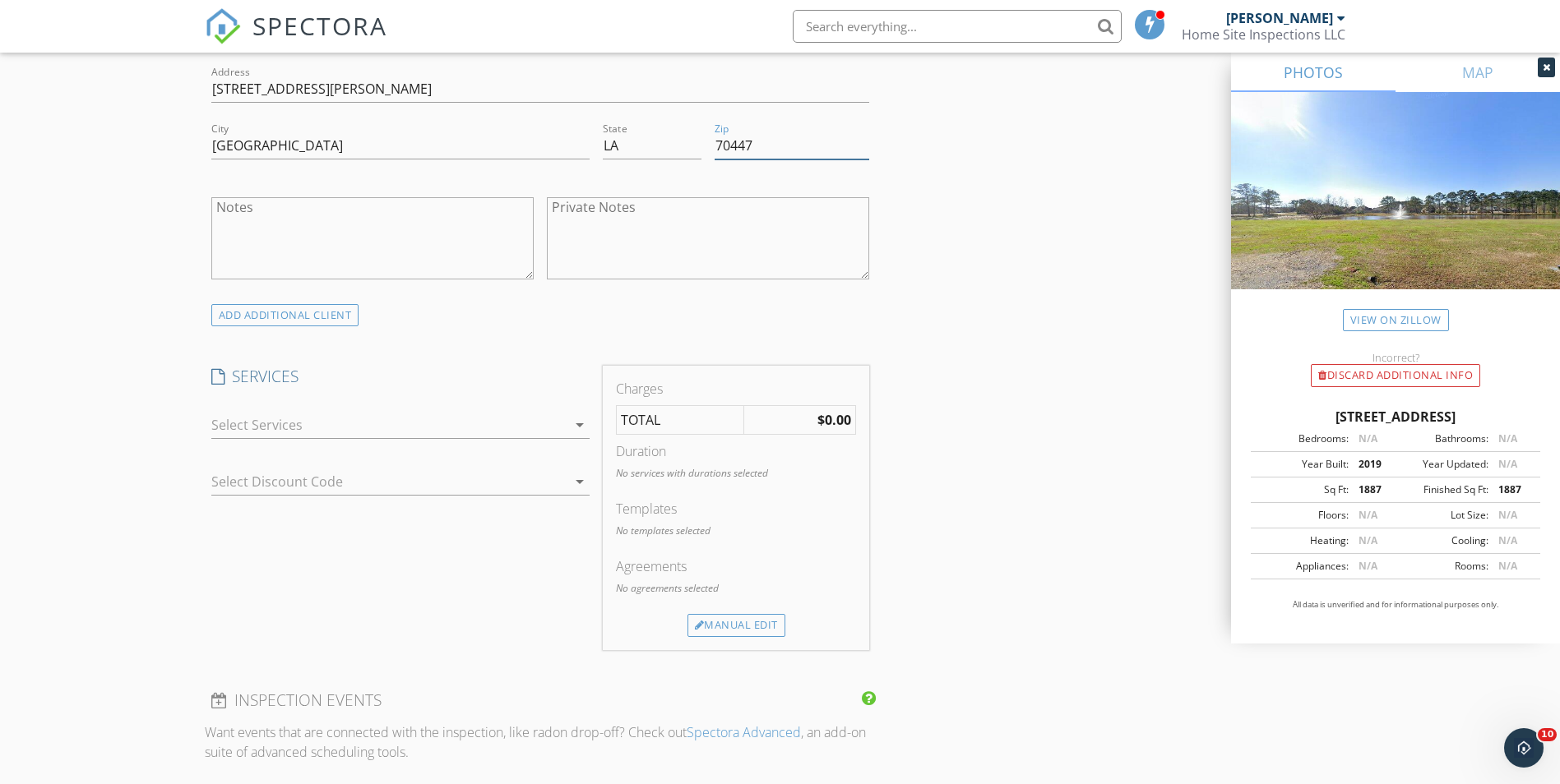
scroll to position [1080, 0]
type input "70447"
click at [395, 414] on div at bounding box center [388, 424] width 355 height 26
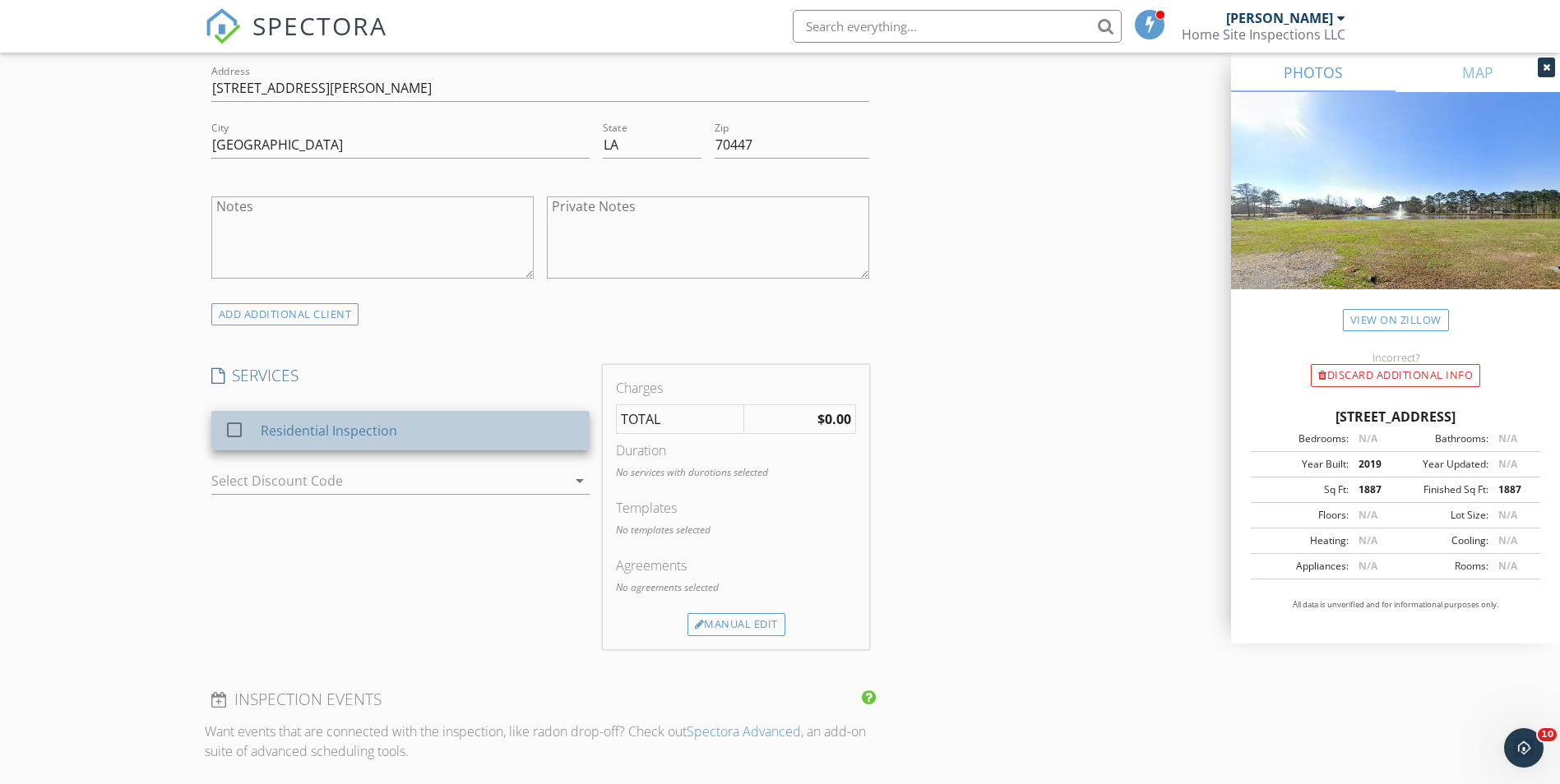
click at [360, 434] on div "Residential Inspection" at bounding box center [329, 430] width 137 height 20
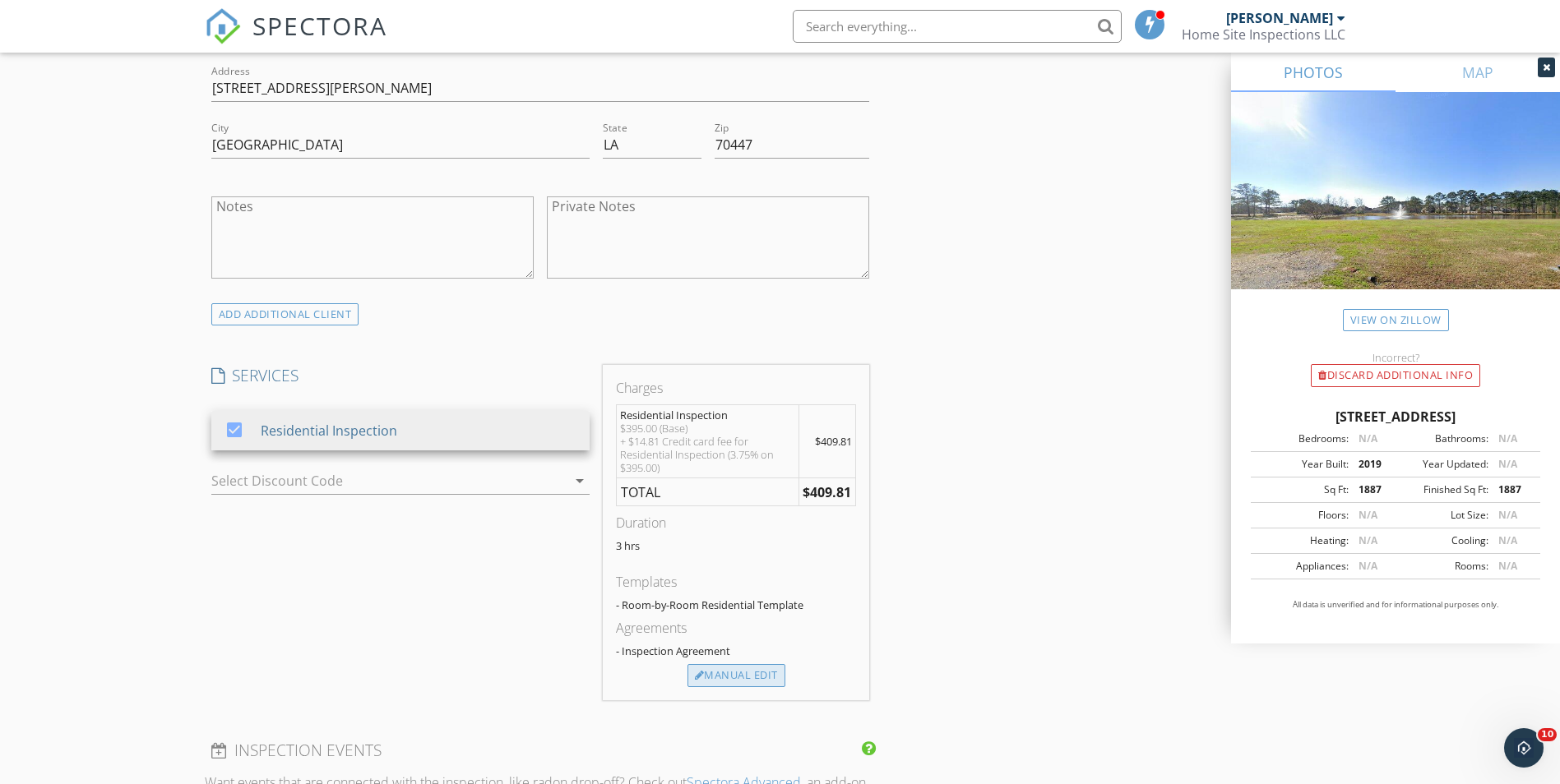
click at [730, 672] on div "Manual Edit" at bounding box center [736, 676] width 98 height 23
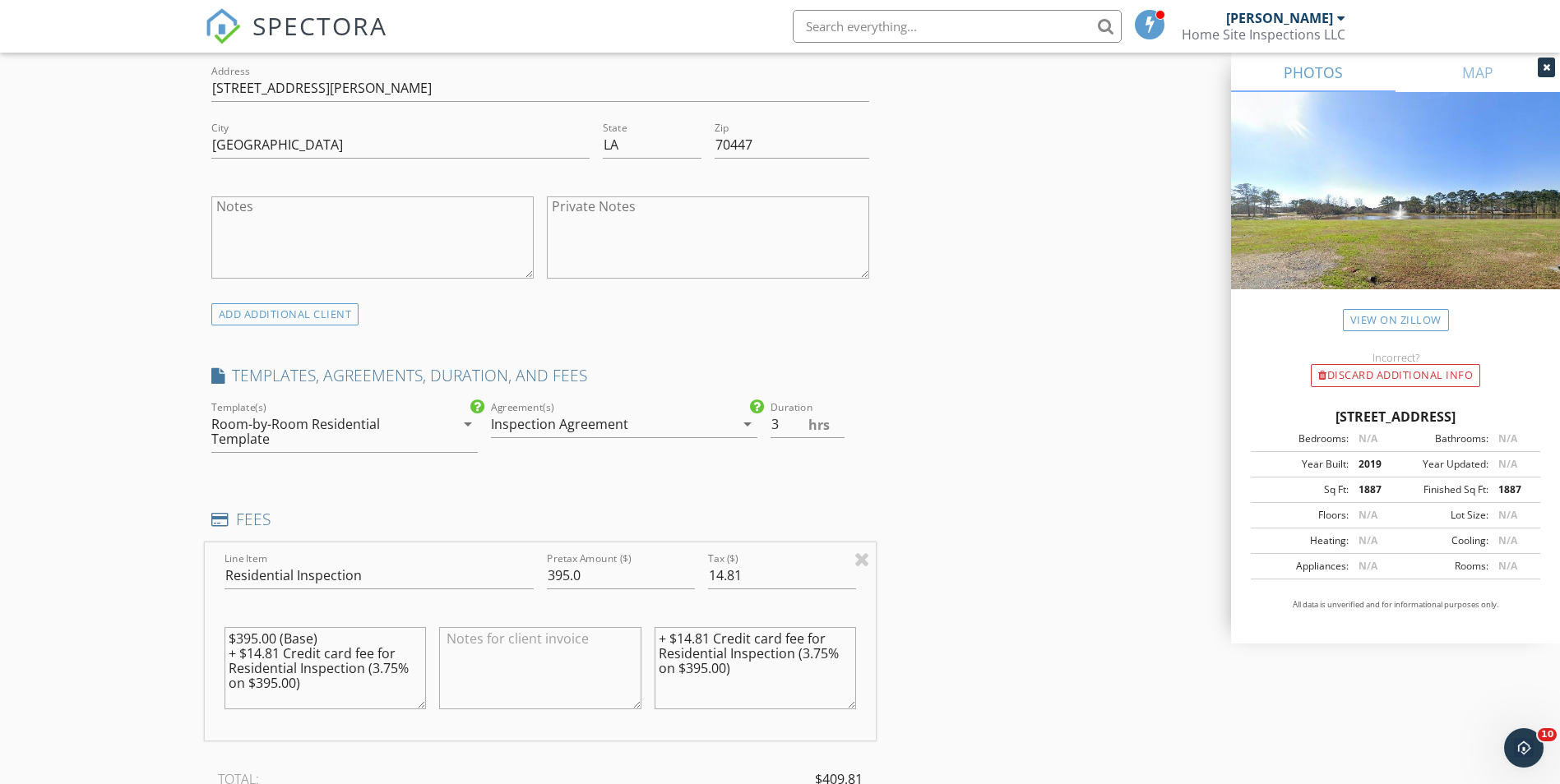
click at [617, 427] on div "Inspection Agreement" at bounding box center [559, 424] width 137 height 15
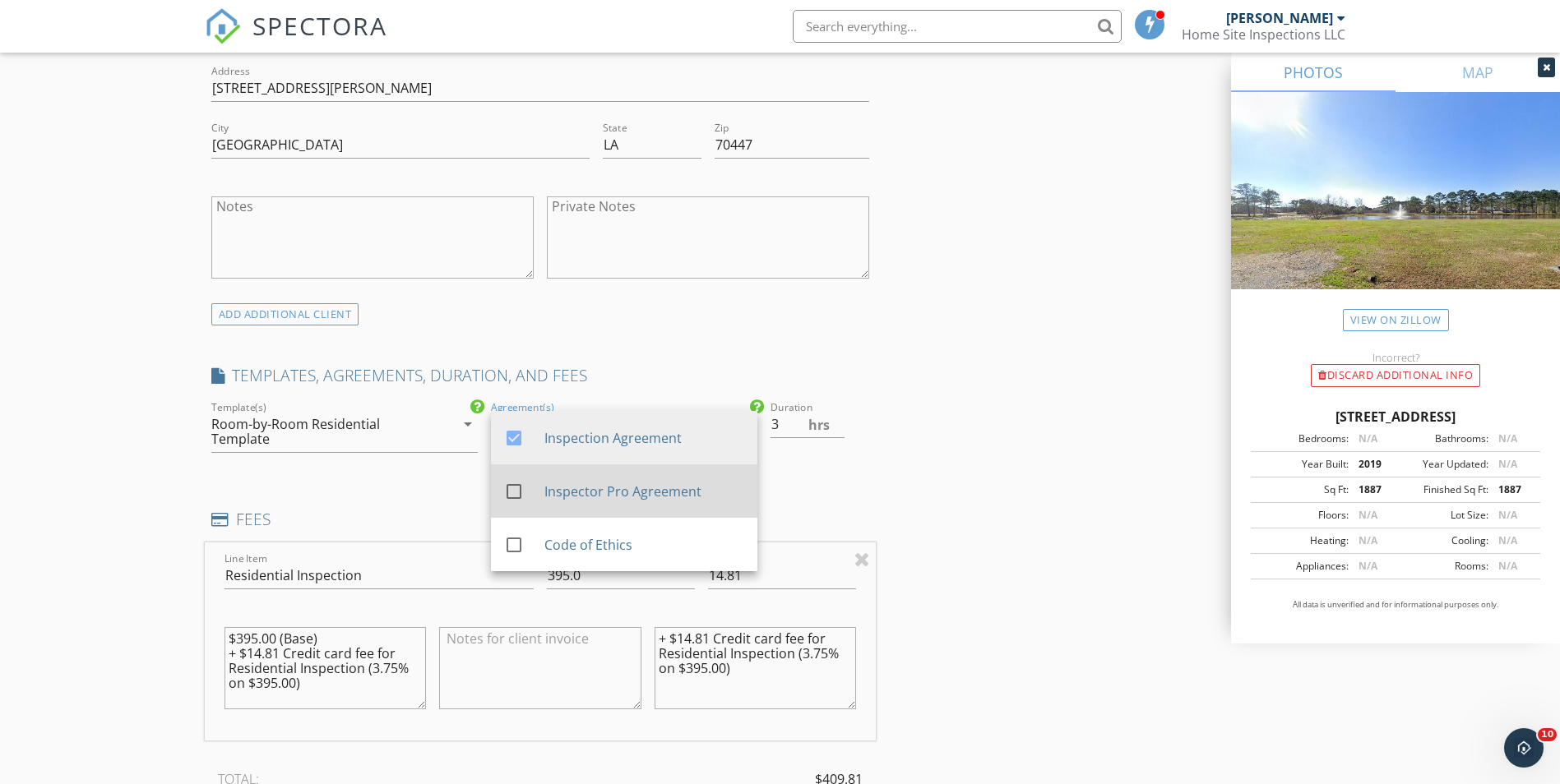
drag, startPoint x: 509, startPoint y: 491, endPoint x: 514, endPoint y: 506, distance: 15.8
click at [510, 491] on div at bounding box center [514, 492] width 28 height 28
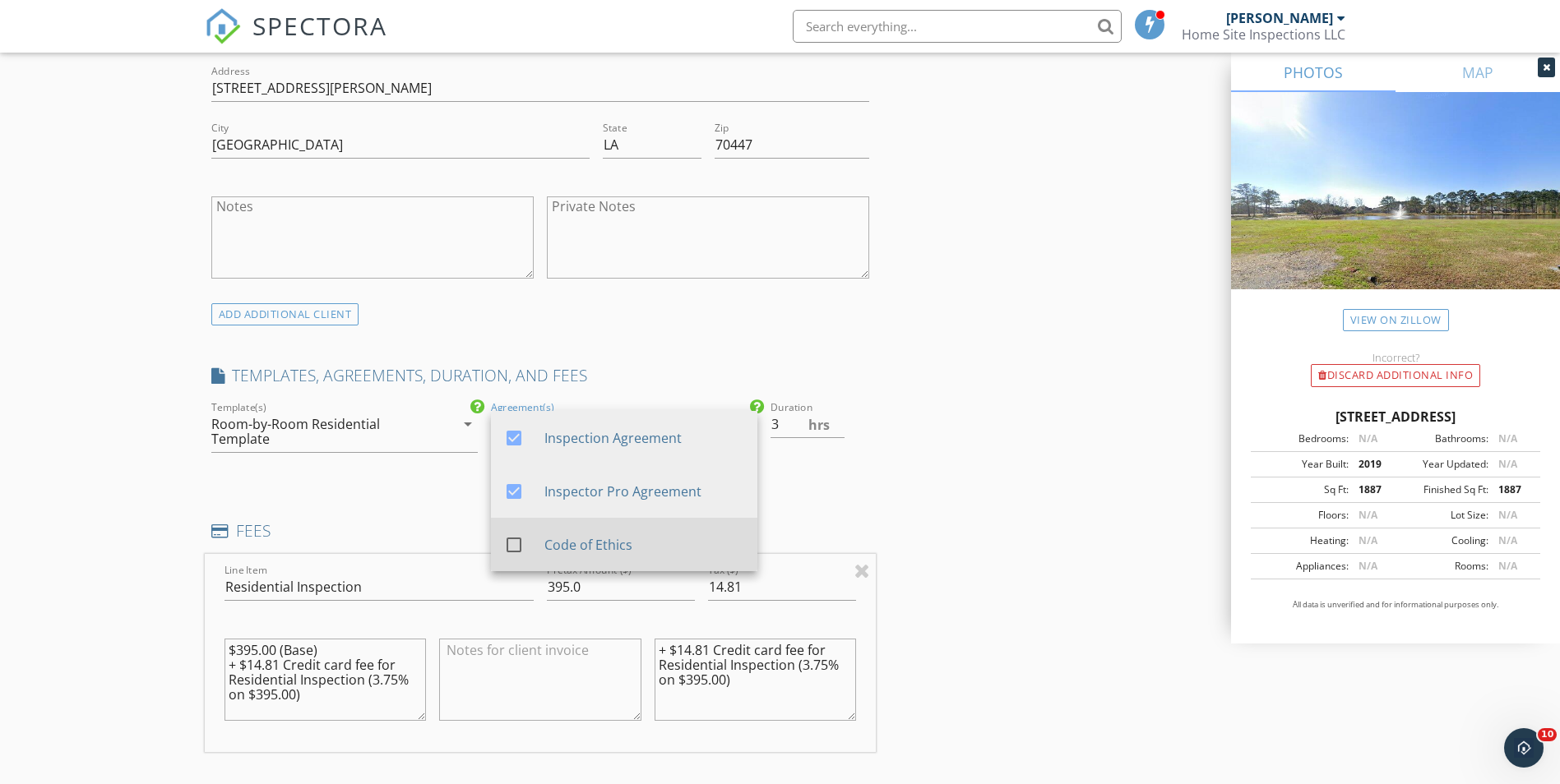
click at [514, 543] on div at bounding box center [514, 545] width 28 height 28
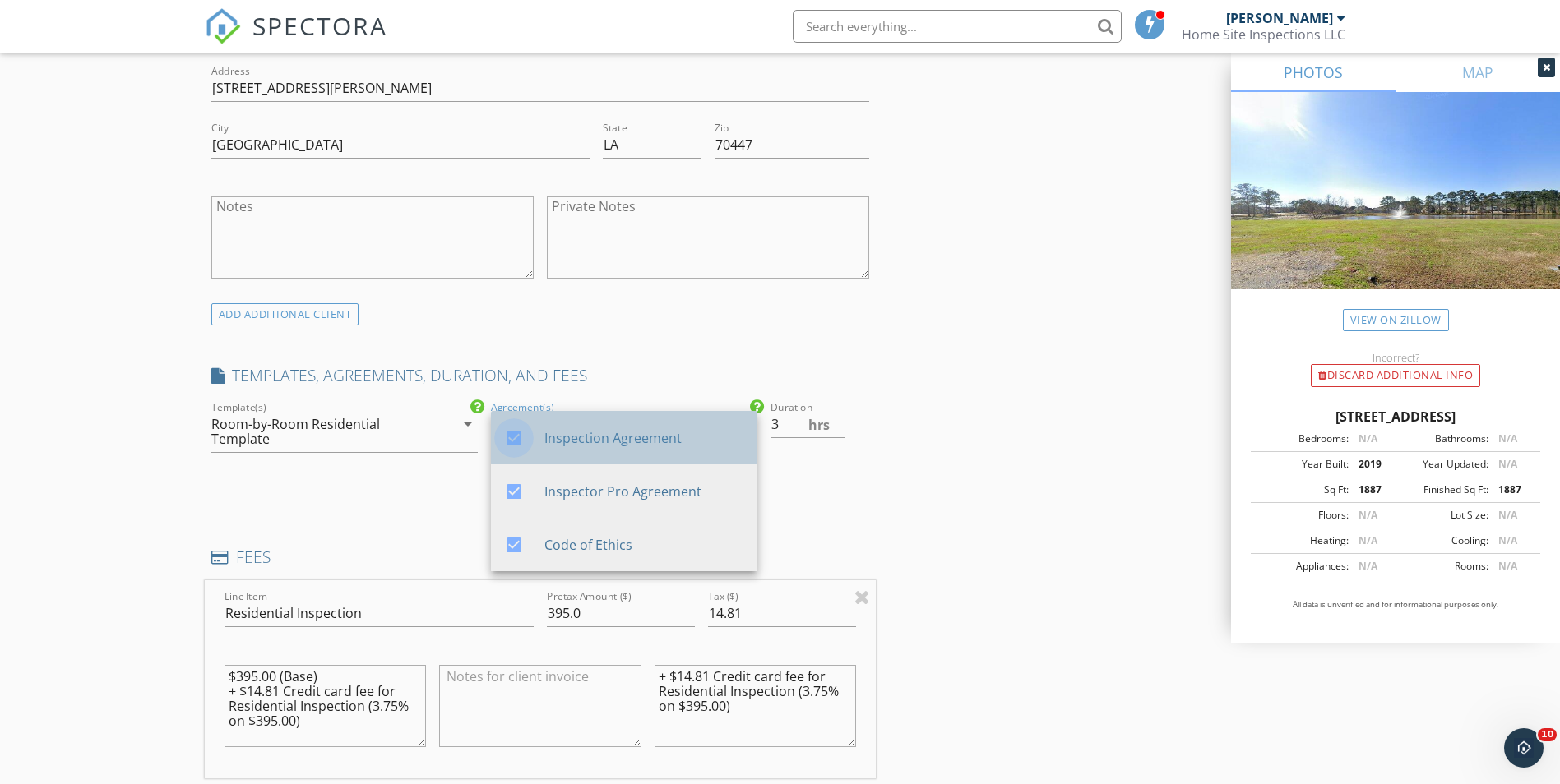
click at [521, 440] on div at bounding box center [514, 438] width 28 height 28
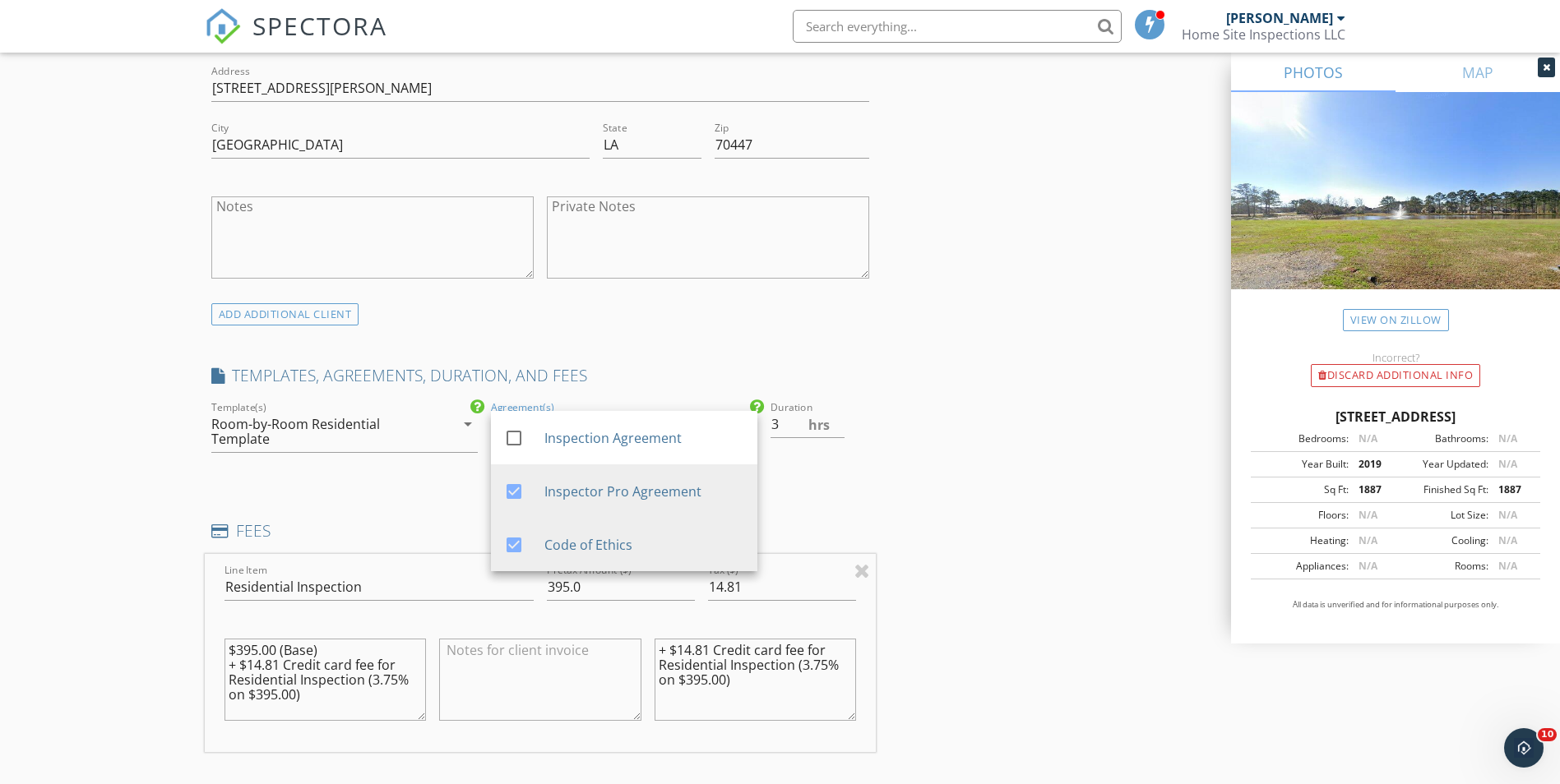
click at [969, 350] on div "INSPECTOR(S) check_box Trent Williams PRIMARY Trent Williams arrow_drop_down ch…" at bounding box center [781, 583] width 1152 height 2943
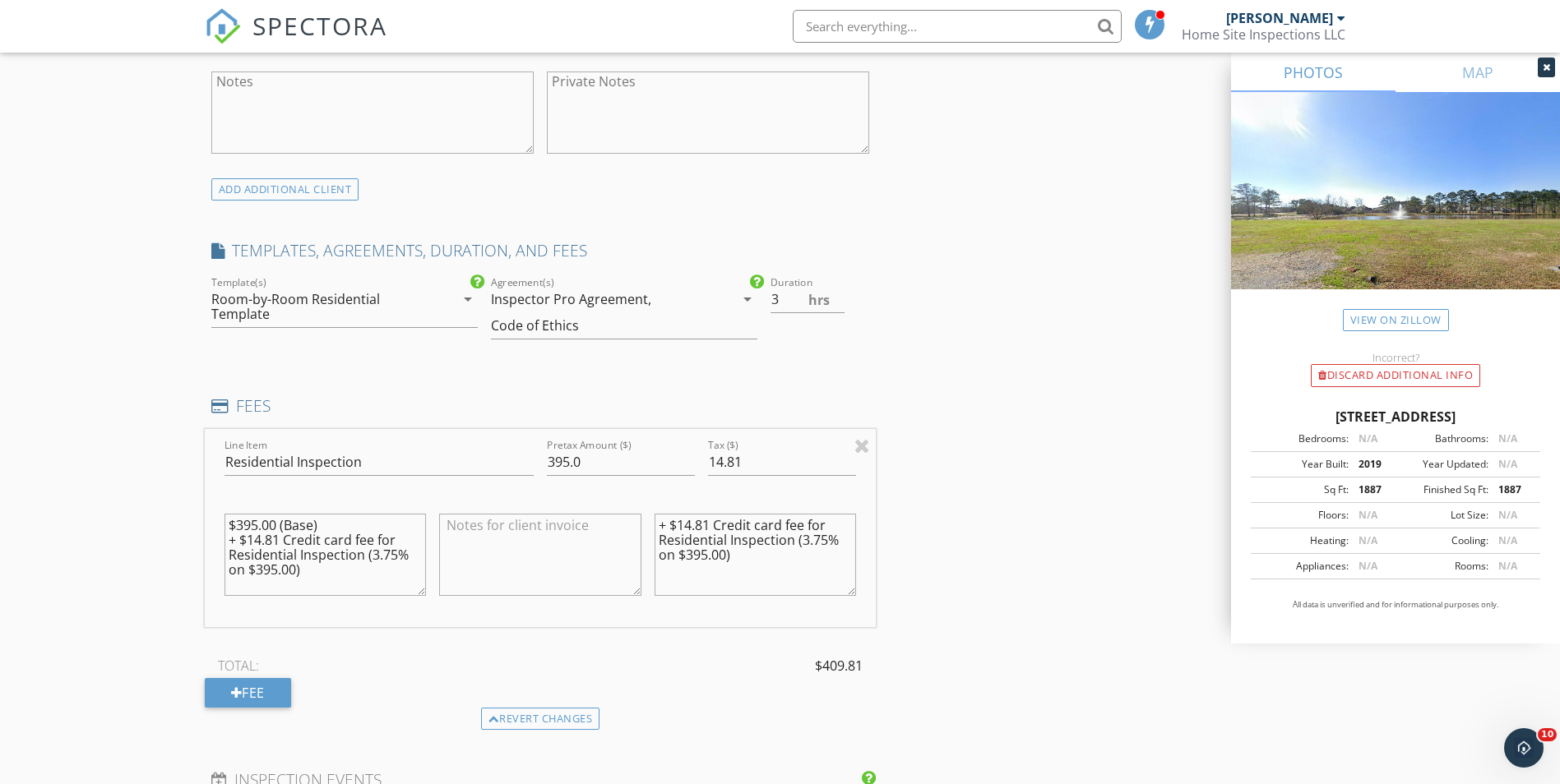
scroll to position [1244, 0]
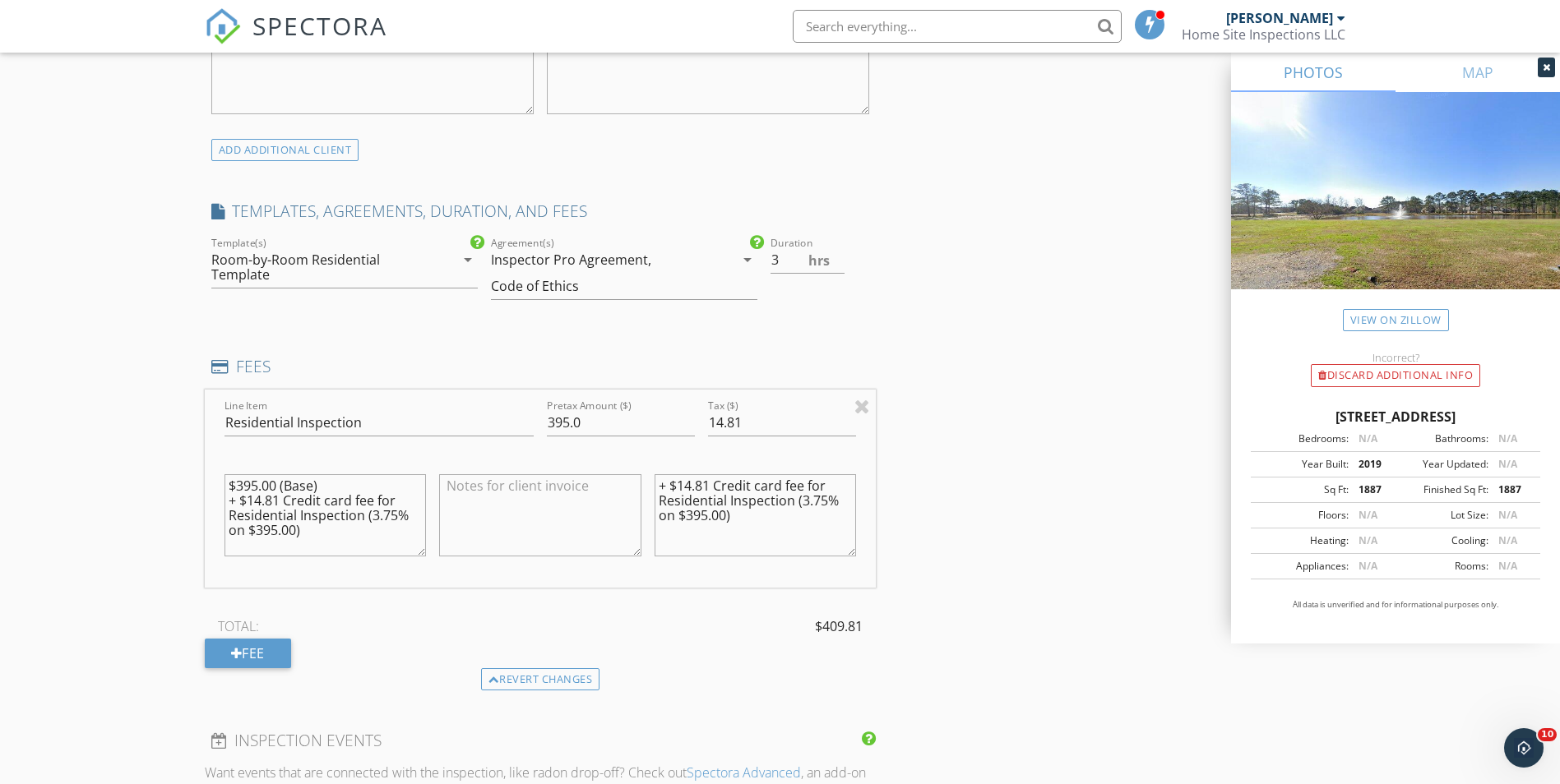
drag, startPoint x: 323, startPoint y: 537, endPoint x: 226, endPoint y: 505, distance: 102.1
click at [226, 505] on textarea "$395.00 (Base) + $14.81 Credit card fee for Residential Inspection (3.75% on $3…" at bounding box center [326, 515] width 202 height 82
click at [258, 481] on textarea "$395.00 (Base)" at bounding box center [326, 515] width 202 height 82
type textarea "$450.00 (Base)"
click at [611, 427] on input "395.0" at bounding box center [621, 423] width 148 height 27
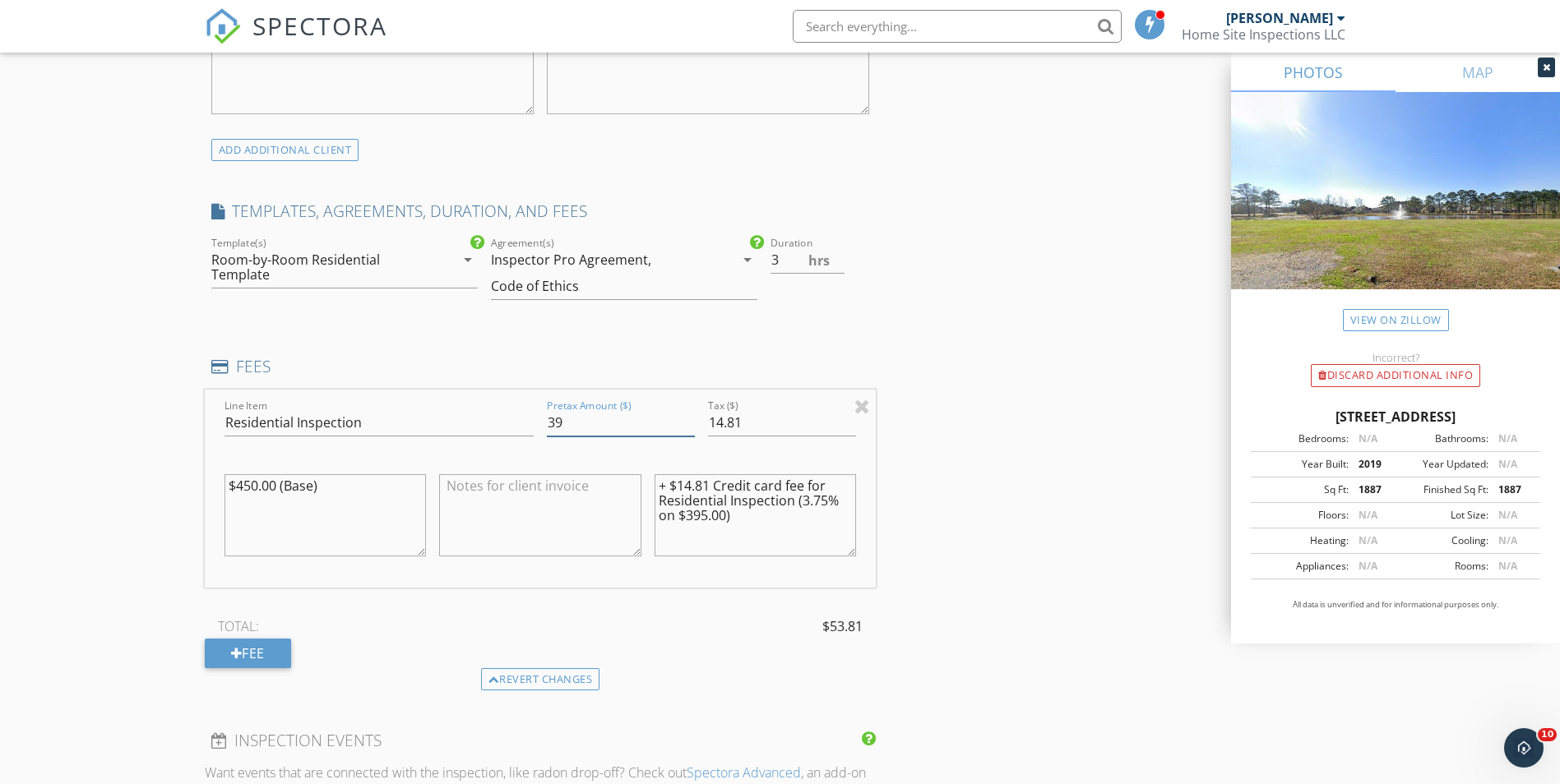
type input "3"
type input "450"
click at [770, 424] on input "14.81" at bounding box center [782, 423] width 148 height 27
type input "1"
type input "0"
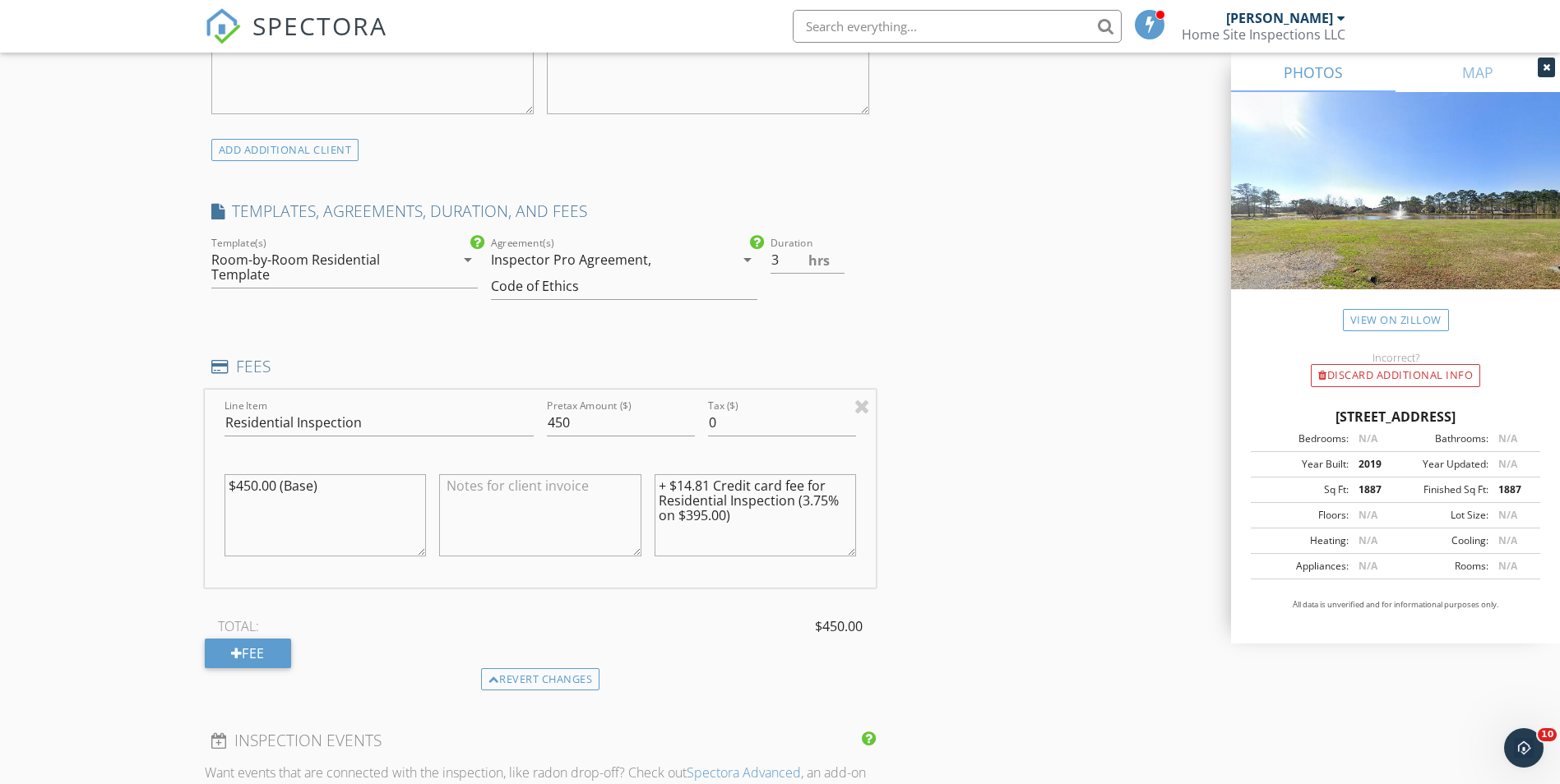
drag, startPoint x: 790, startPoint y: 505, endPoint x: 666, endPoint y: 505, distance: 124.0
click at [666, 505] on textarea "+ $14.81 Credit card fee for Residential Inspection (3.75% on $395.00)" at bounding box center [756, 515] width 202 height 82
click at [667, 503] on textarea "+ $14.81 Credit card fee for Residential Inspection (3.75% on $395.00)" at bounding box center [756, 515] width 202 height 82
drag, startPoint x: 706, startPoint y: 488, endPoint x: 637, endPoint y: 483, distance: 69.2
click at [637, 483] on div "Line Item Residential Inspection Pretax Amount ($) 450 Tax ($) 0 $450.00 (Base)…" at bounding box center [540, 488] width 672 height 198
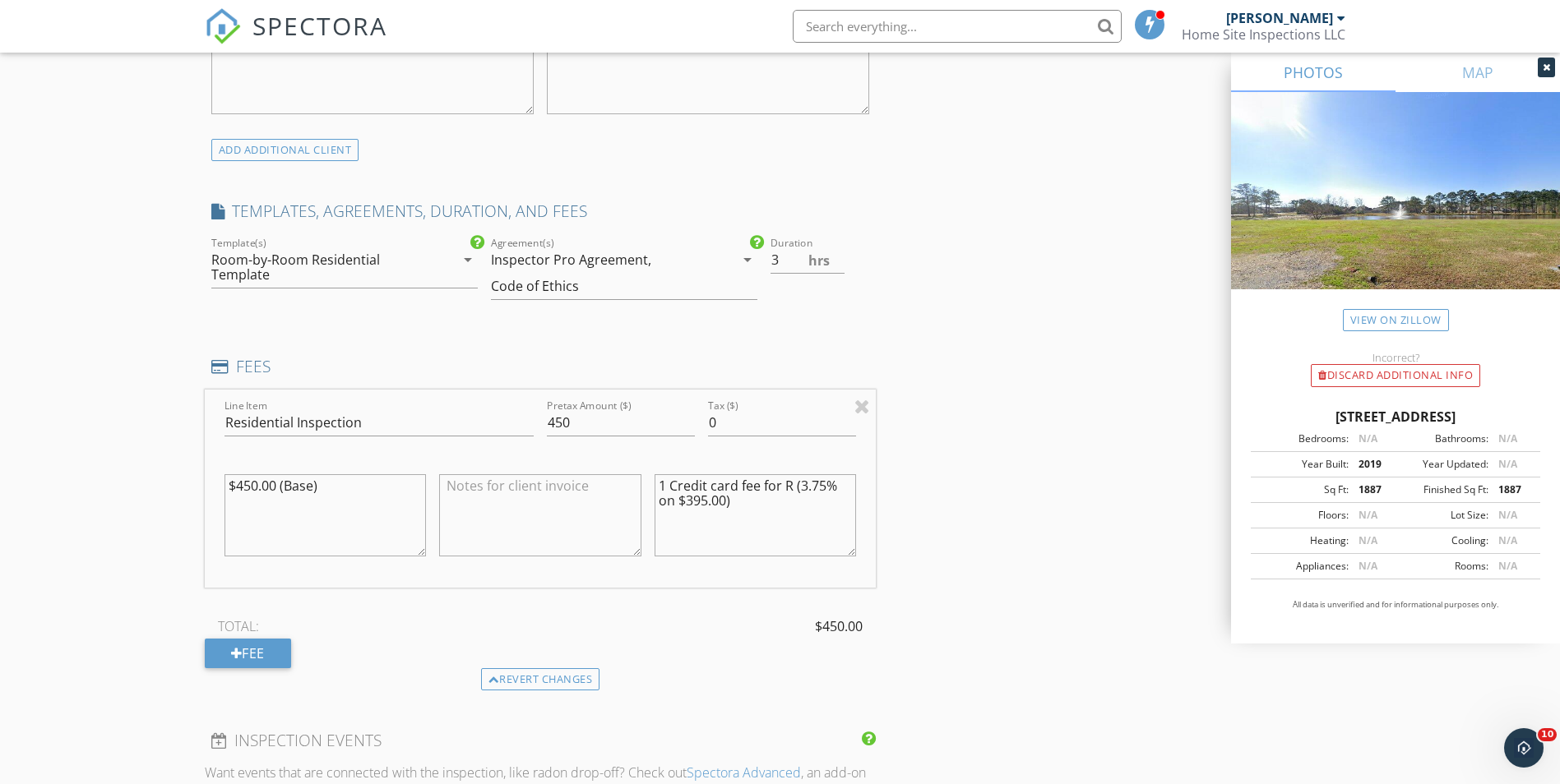
drag, startPoint x: 790, startPoint y: 488, endPoint x: 761, endPoint y: 488, distance: 29.0
click at [761, 488] on textarea "1 Credit card fee for R (3.75% on $395.00)" at bounding box center [756, 515] width 202 height 82
click at [688, 507] on textarea "1 Credit card fee (3.75% on $395.00)" at bounding box center [756, 515] width 202 height 82
type textarea "1 Credit card fee (3.75% on $450.00)"
click at [715, 595] on div "Line Item Residential Inspection Pretax Amount ($) 450 Tax ($) 0 $450.00 (Base)…" at bounding box center [540, 529] width 672 height 278
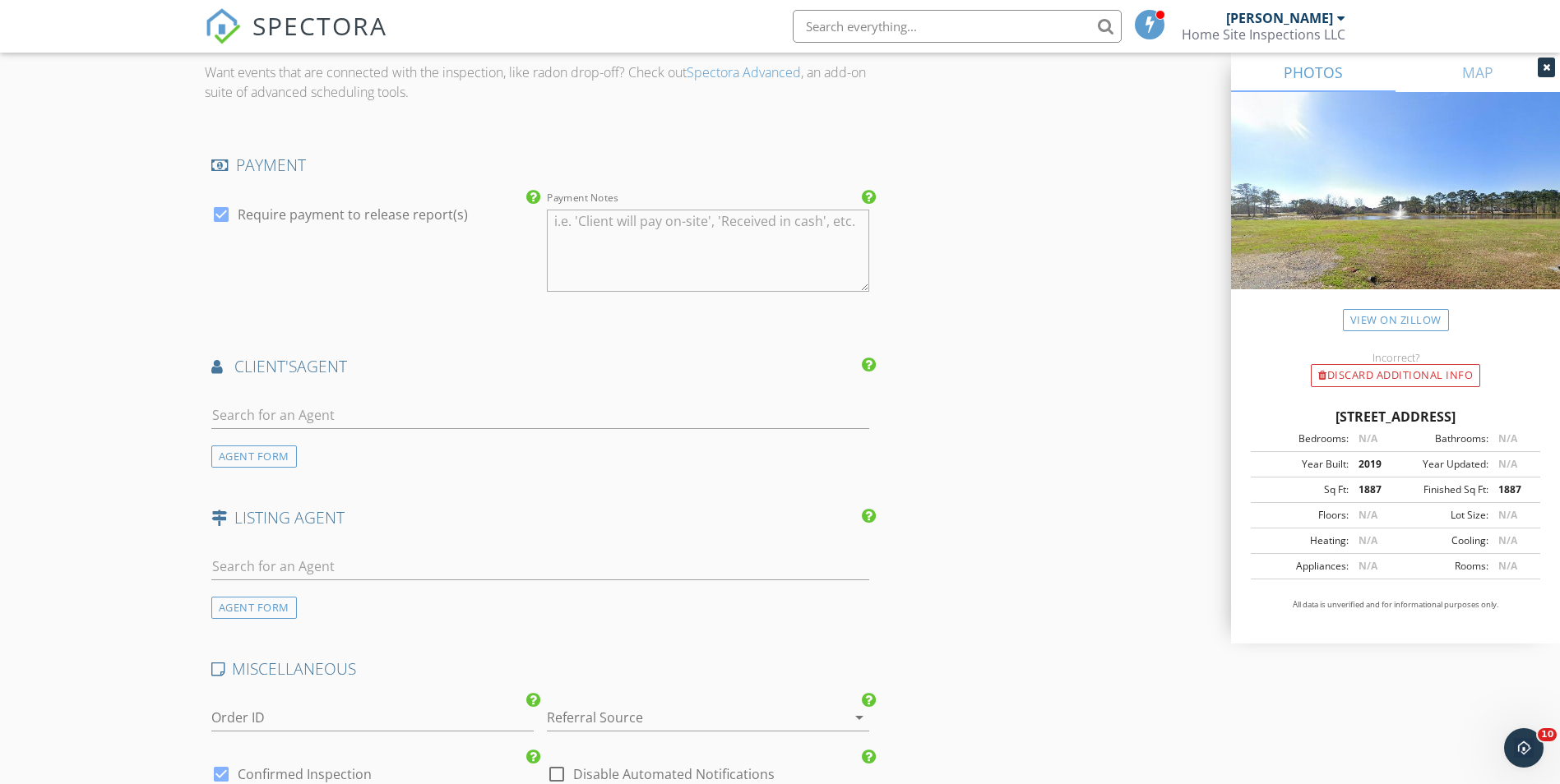
scroll to position [1984, 0]
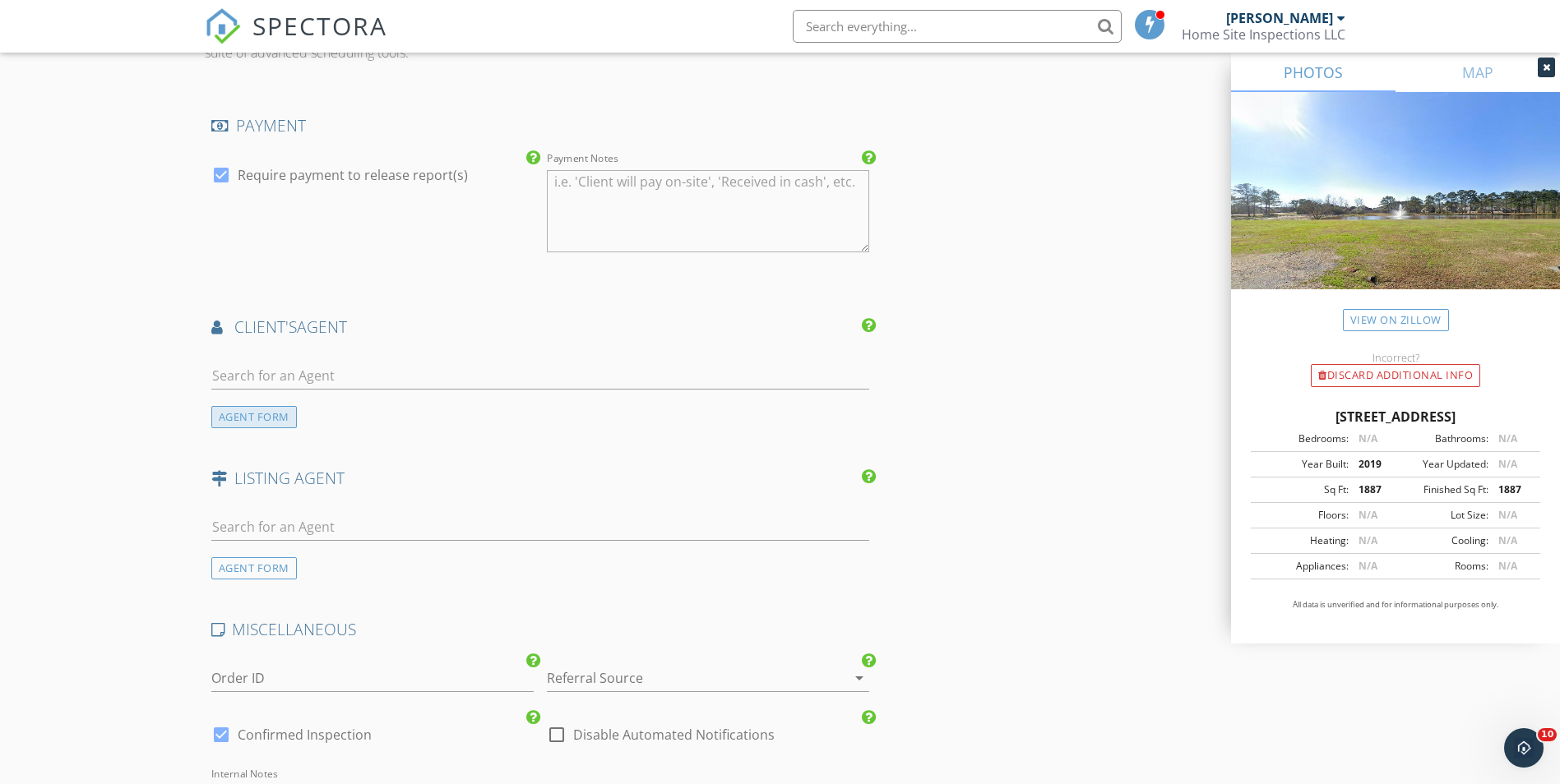
click at [283, 421] on div "AGENT FORM" at bounding box center [253, 417] width 86 height 22
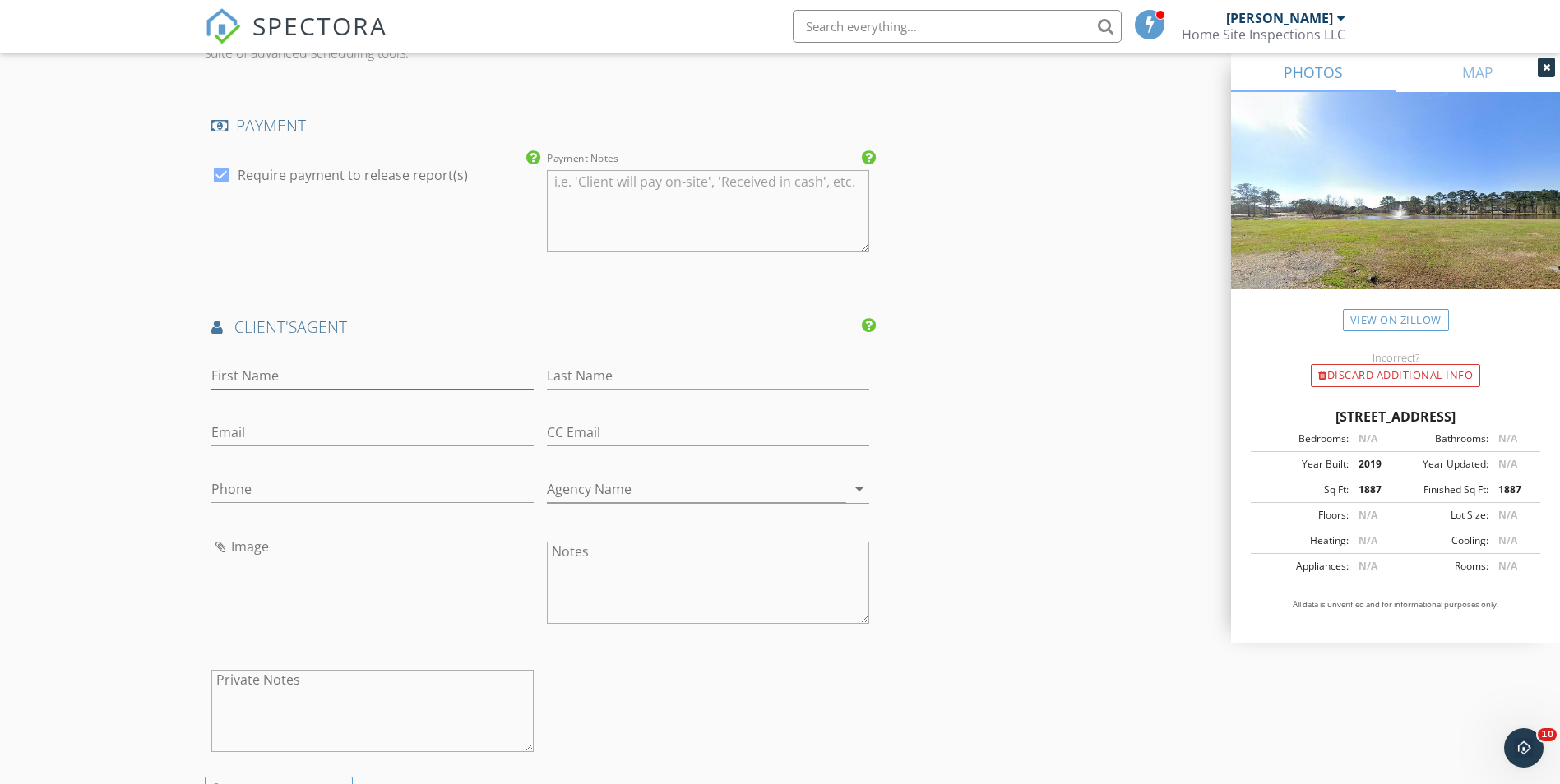
click at [307, 377] on input "First Name" at bounding box center [372, 375] width 323 height 27
type input "c"
type input "[PERSON_NAME]"
click at [592, 364] on input "Last Name" at bounding box center [708, 375] width 323 height 27
type input "Cefaula"
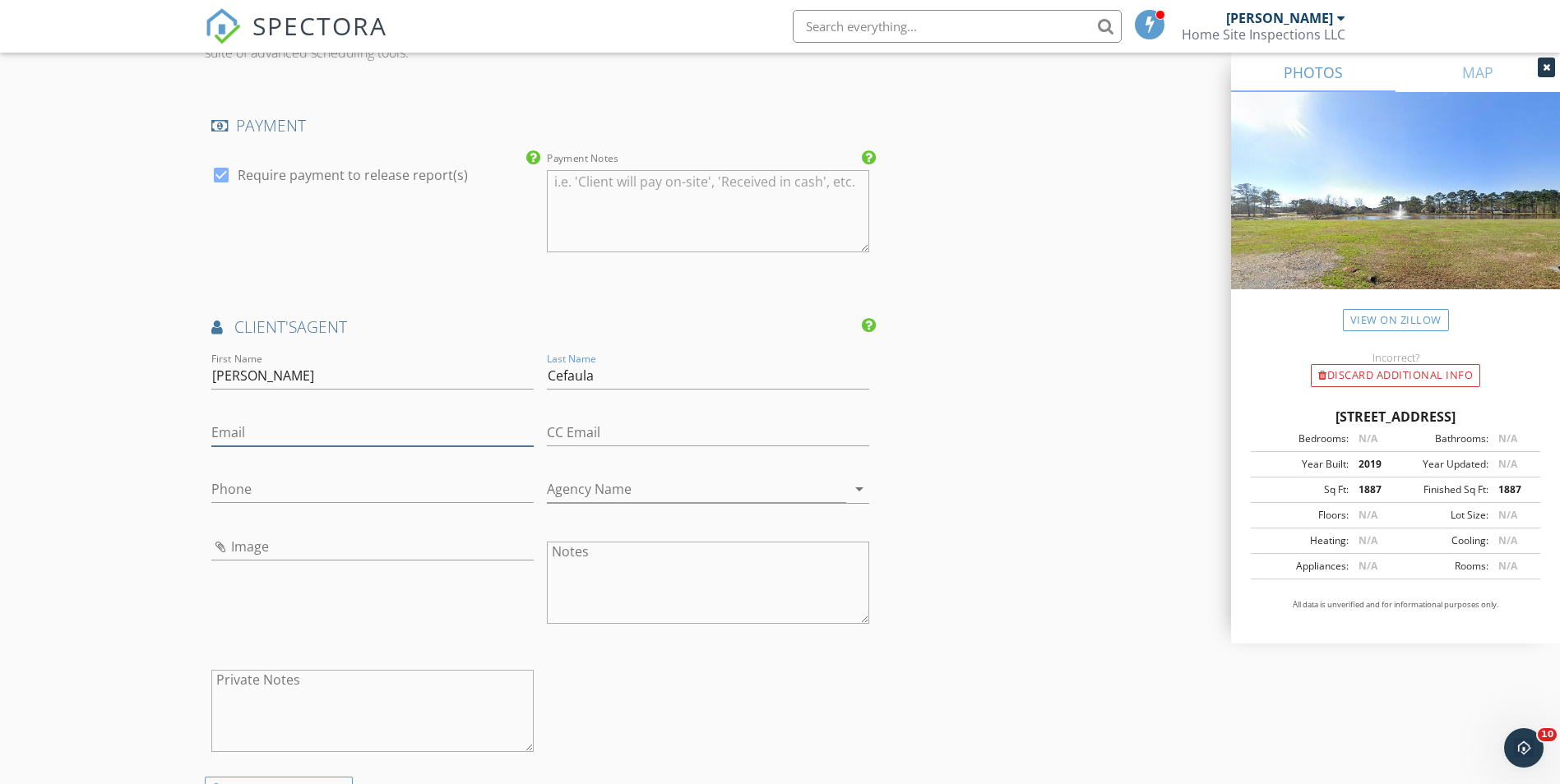
click at [329, 435] on input "Email" at bounding box center [372, 432] width 323 height 27
type input "Carly@keystone225.com"
click at [381, 493] on input "Phone" at bounding box center [372, 489] width 323 height 27
type input "[PHONE_NUMBER]"
click at [636, 494] on input "Agency Name" at bounding box center [697, 489] width 299 height 27
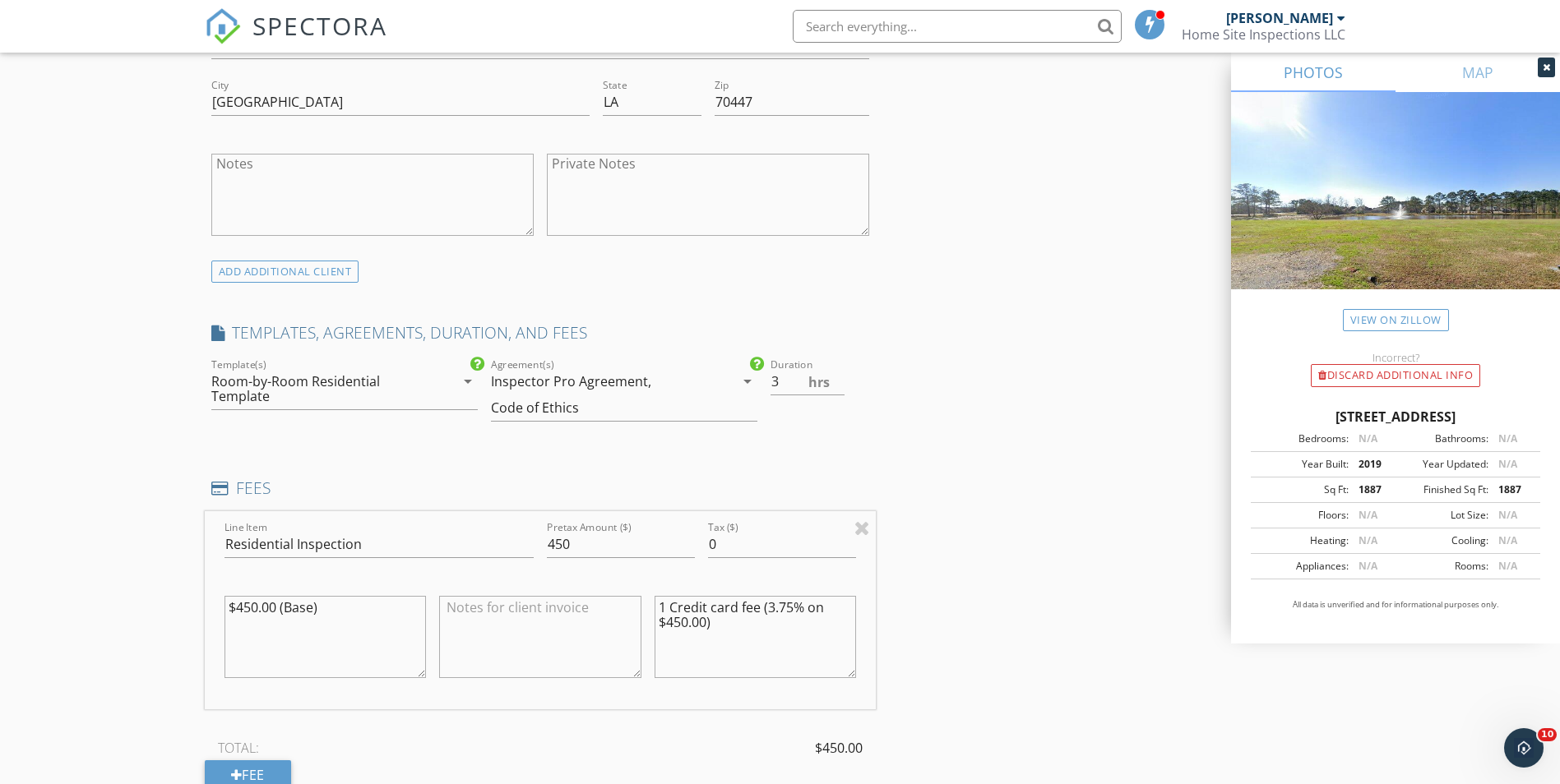
scroll to position [1151, 0]
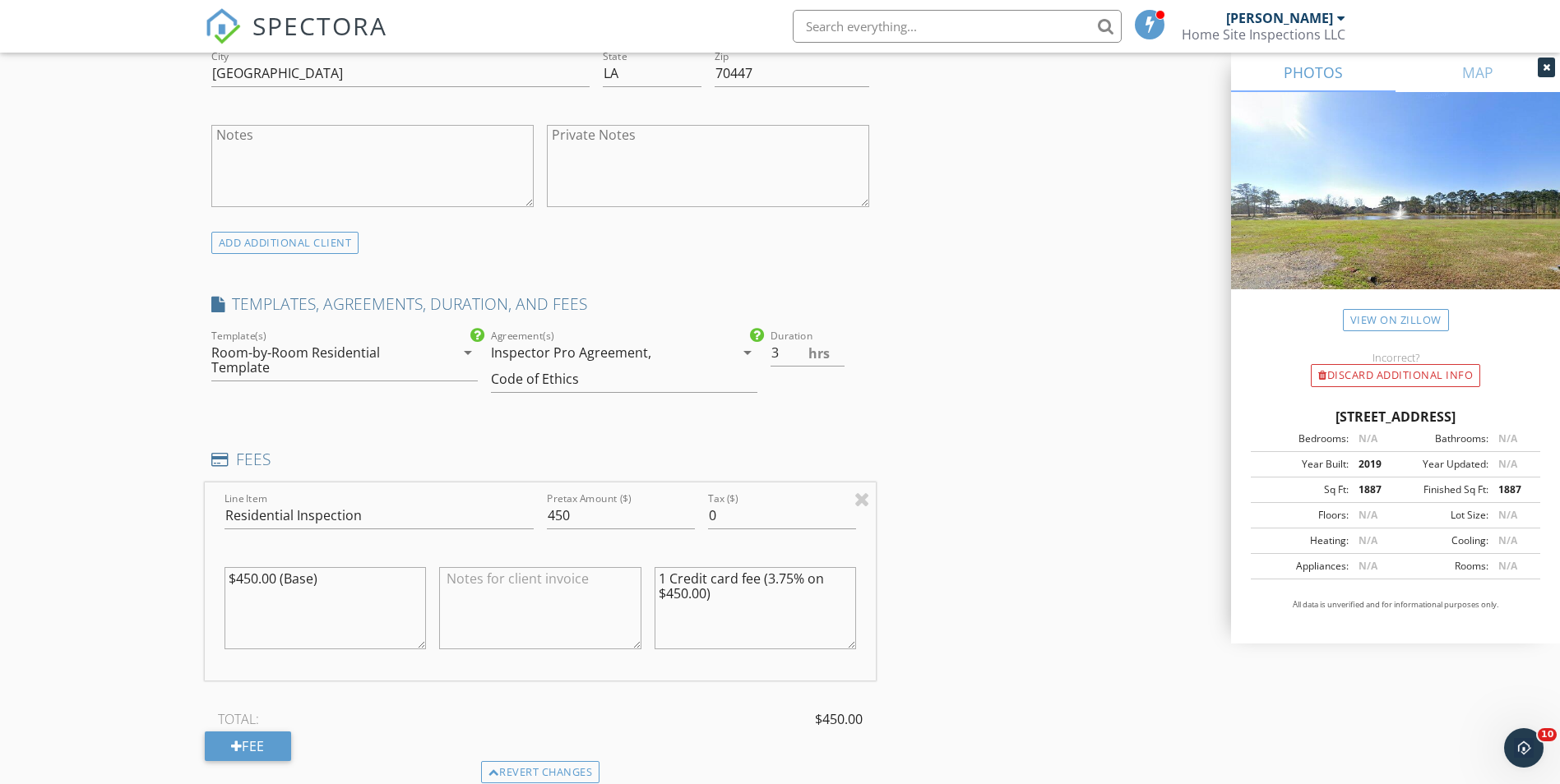
type input "Keystone Residential"
click at [469, 361] on icon "arrow_drop_down" at bounding box center [468, 353] width 20 height 20
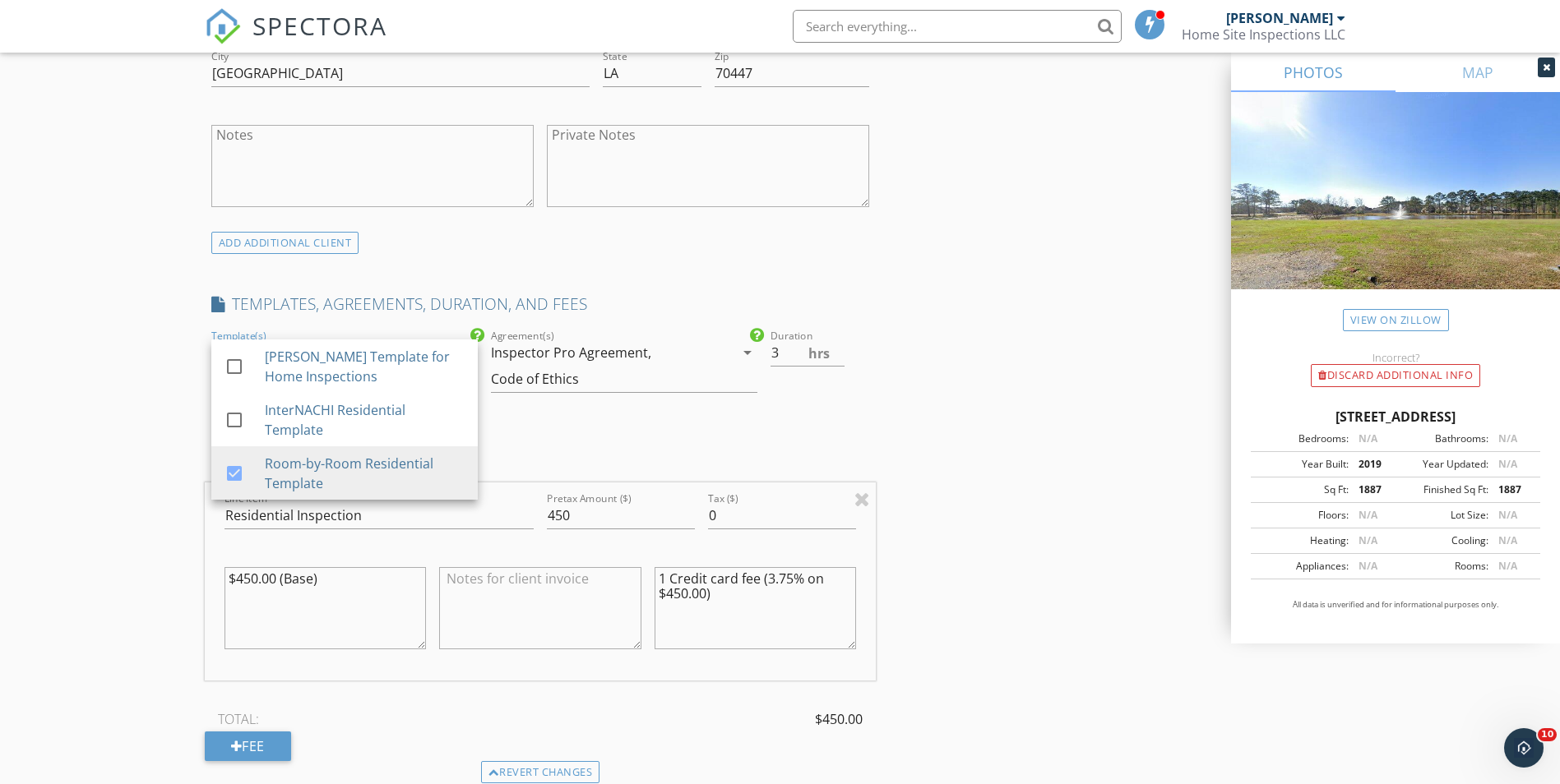
click at [1013, 376] on div "INSPECTOR(S) check_box Trent Williams PRIMARY Trent Williams arrow_drop_down ch…" at bounding box center [781, 697] width 1152 height 3315
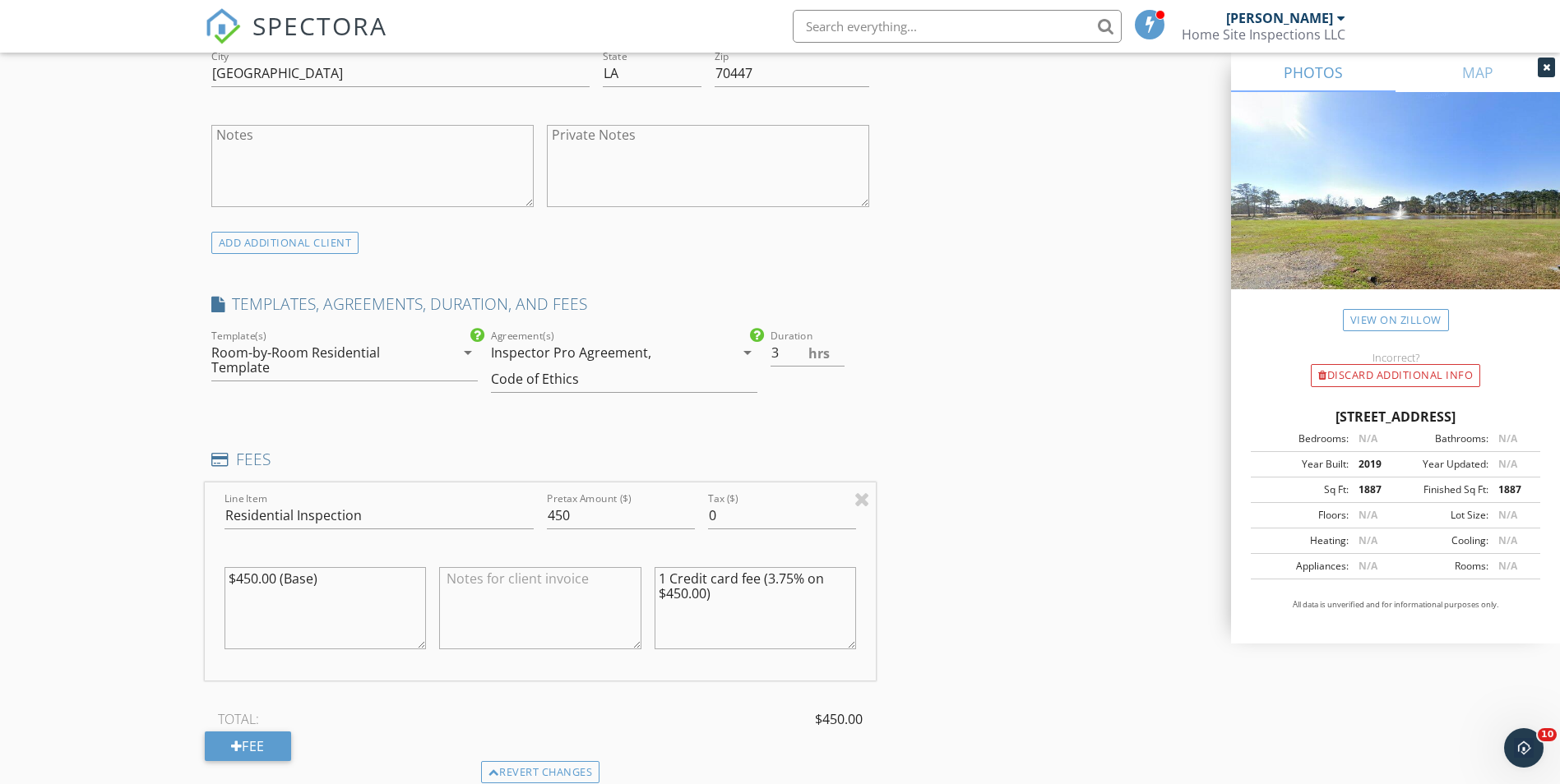
click at [737, 368] on div "Agreement(s) Inspector Pro Agreement, Code of Ethics arrow_drop_down" at bounding box center [624, 367] width 266 height 54
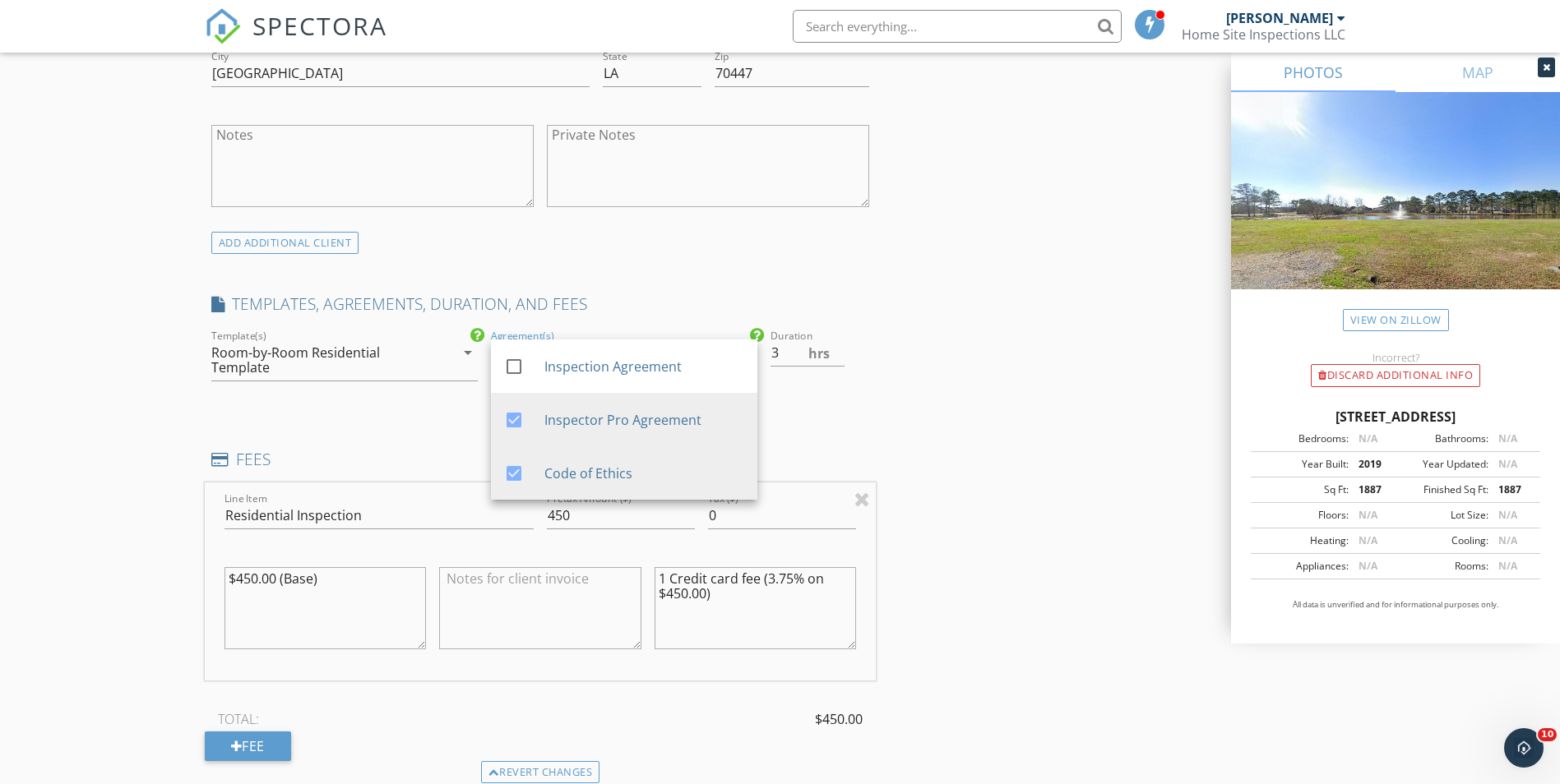
click at [1036, 367] on div "INSPECTOR(S) check_box Trent Williams PRIMARY Trent Williams arrow_drop_down ch…" at bounding box center [781, 697] width 1152 height 3315
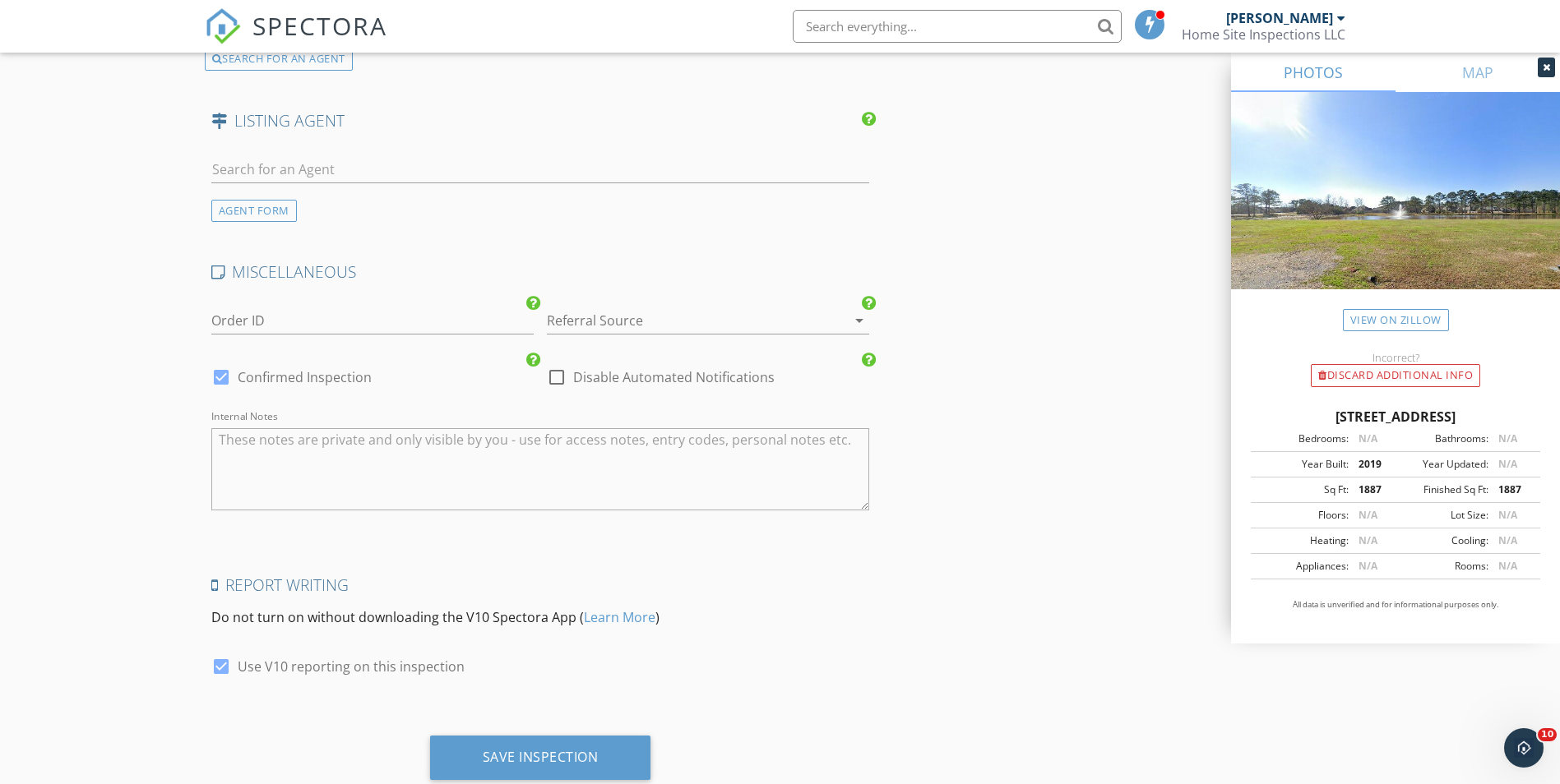
scroll to position [2761, 0]
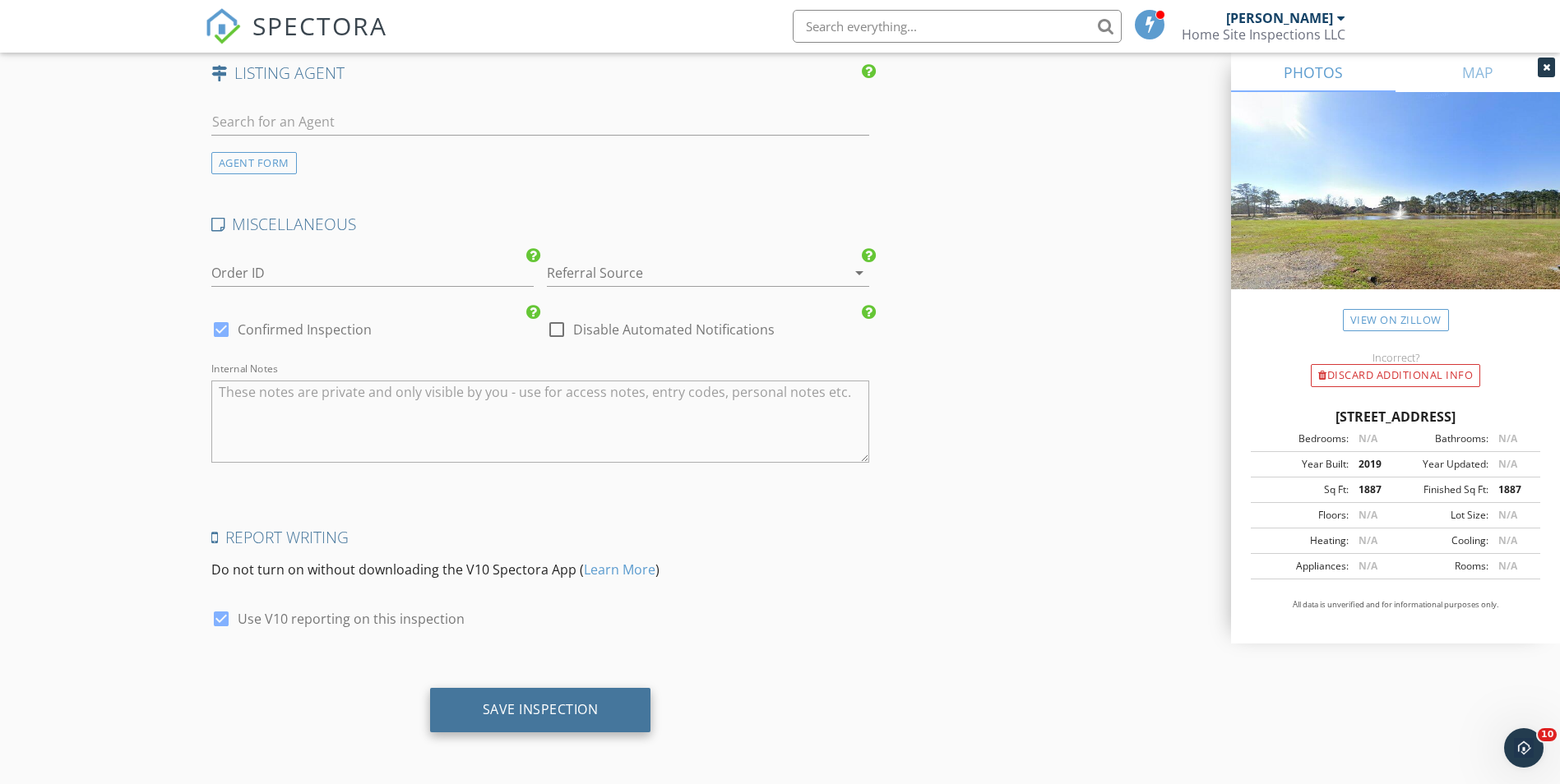
click at [585, 706] on div "Save Inspection" at bounding box center [540, 709] width 116 height 16
